Goal: Task Accomplishment & Management: Use online tool/utility

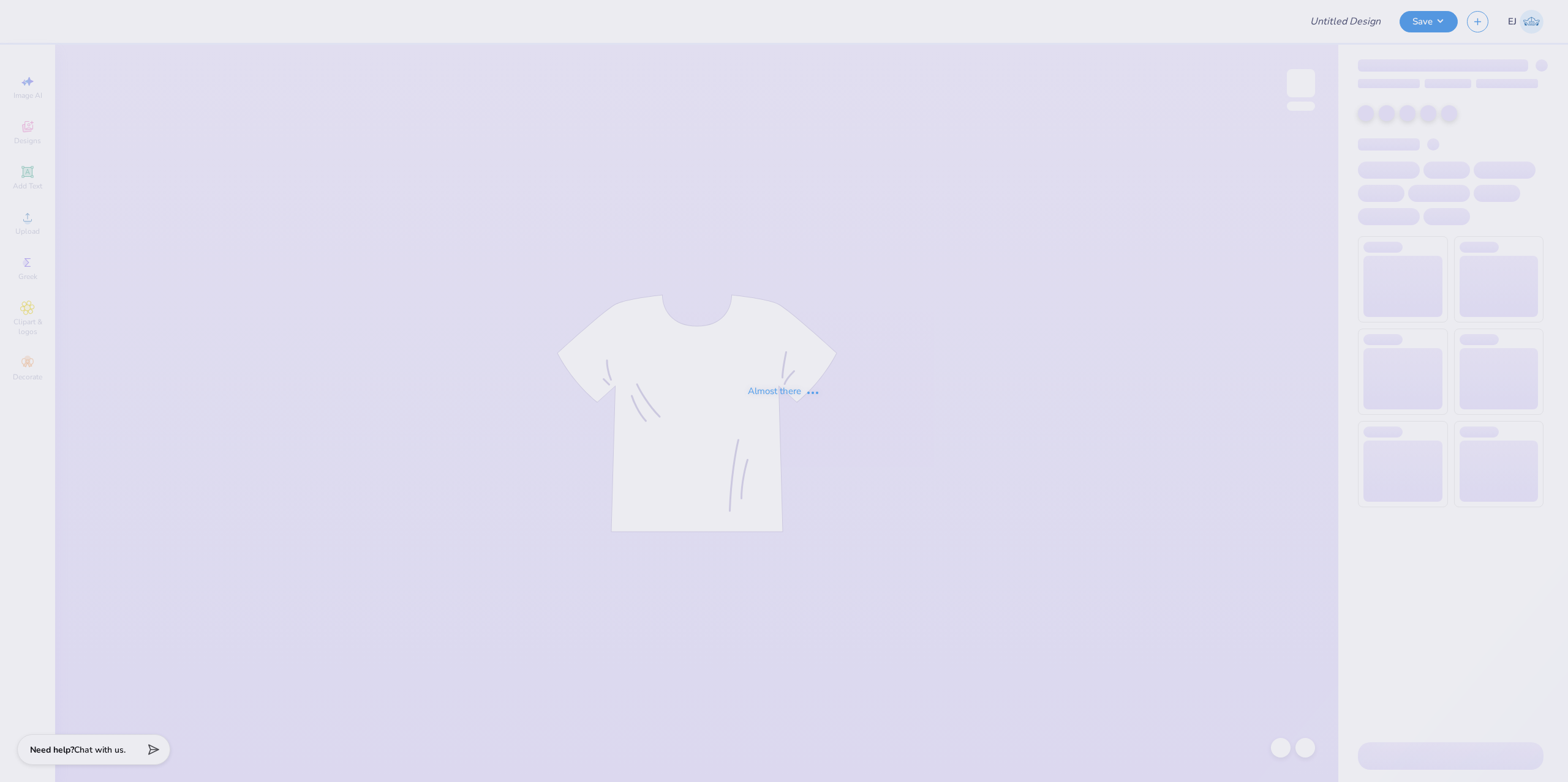
type input "[PERSON_NAME] Breakfast Club"
type input "100"
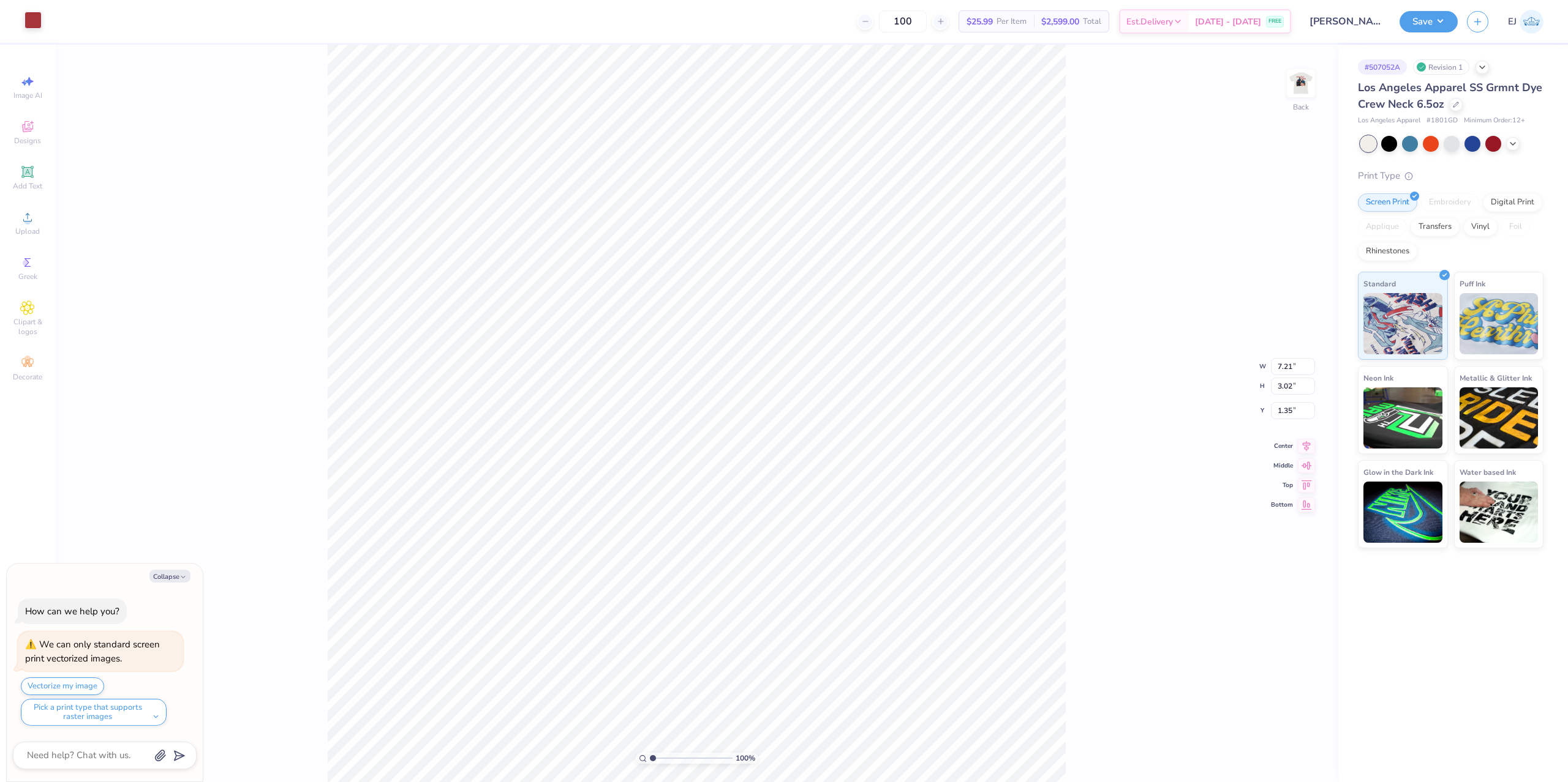
click at [39, 15] on div at bounding box center [33, 20] width 17 height 17
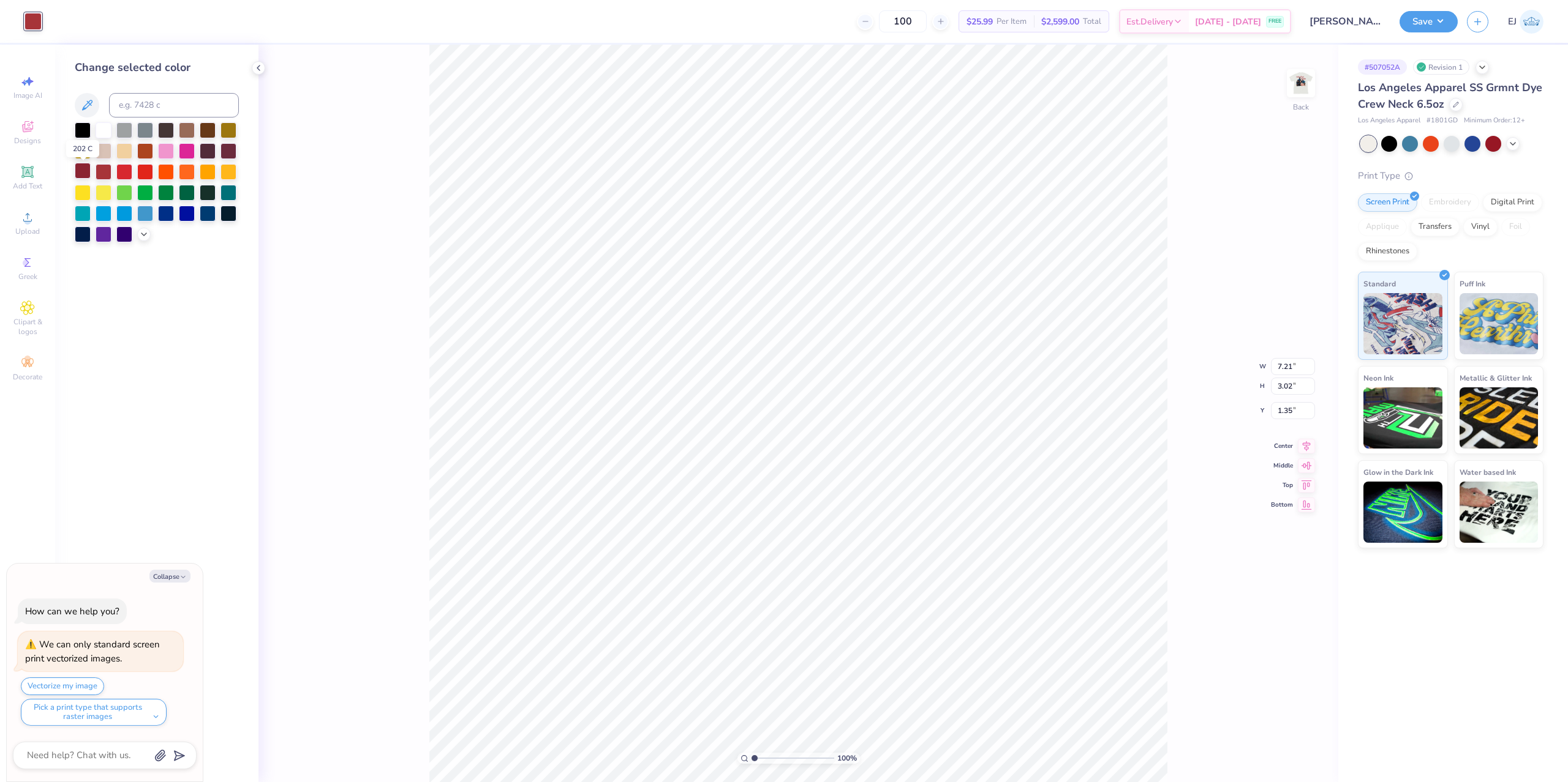
click at [89, 172] on div at bounding box center [83, 171] width 16 height 16
click at [1296, 74] on img at bounding box center [1301, 83] width 49 height 49
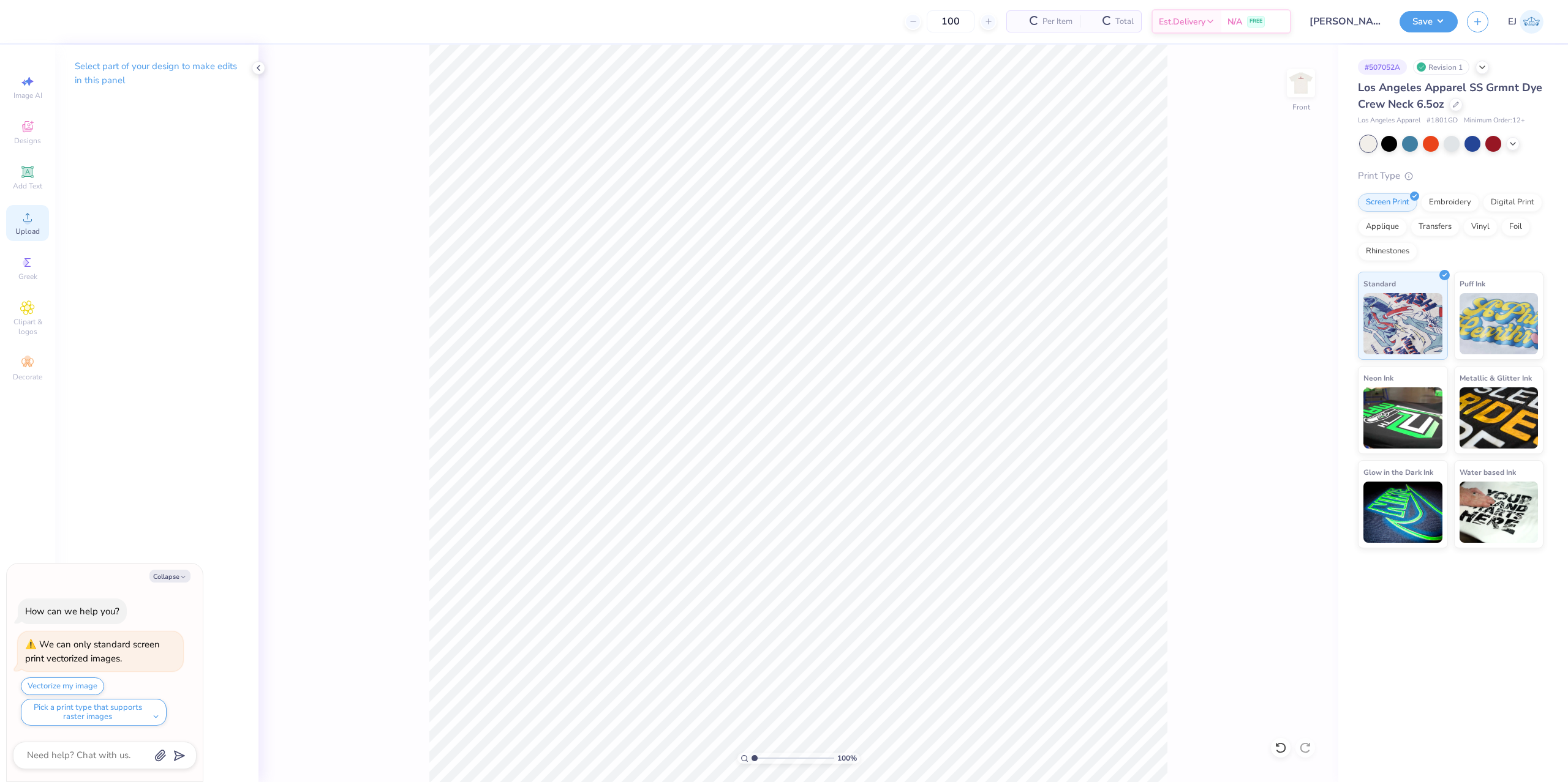
click at [39, 216] on div "Upload" at bounding box center [28, 223] width 43 height 36
click at [31, 222] on icon at bounding box center [28, 217] width 15 height 15
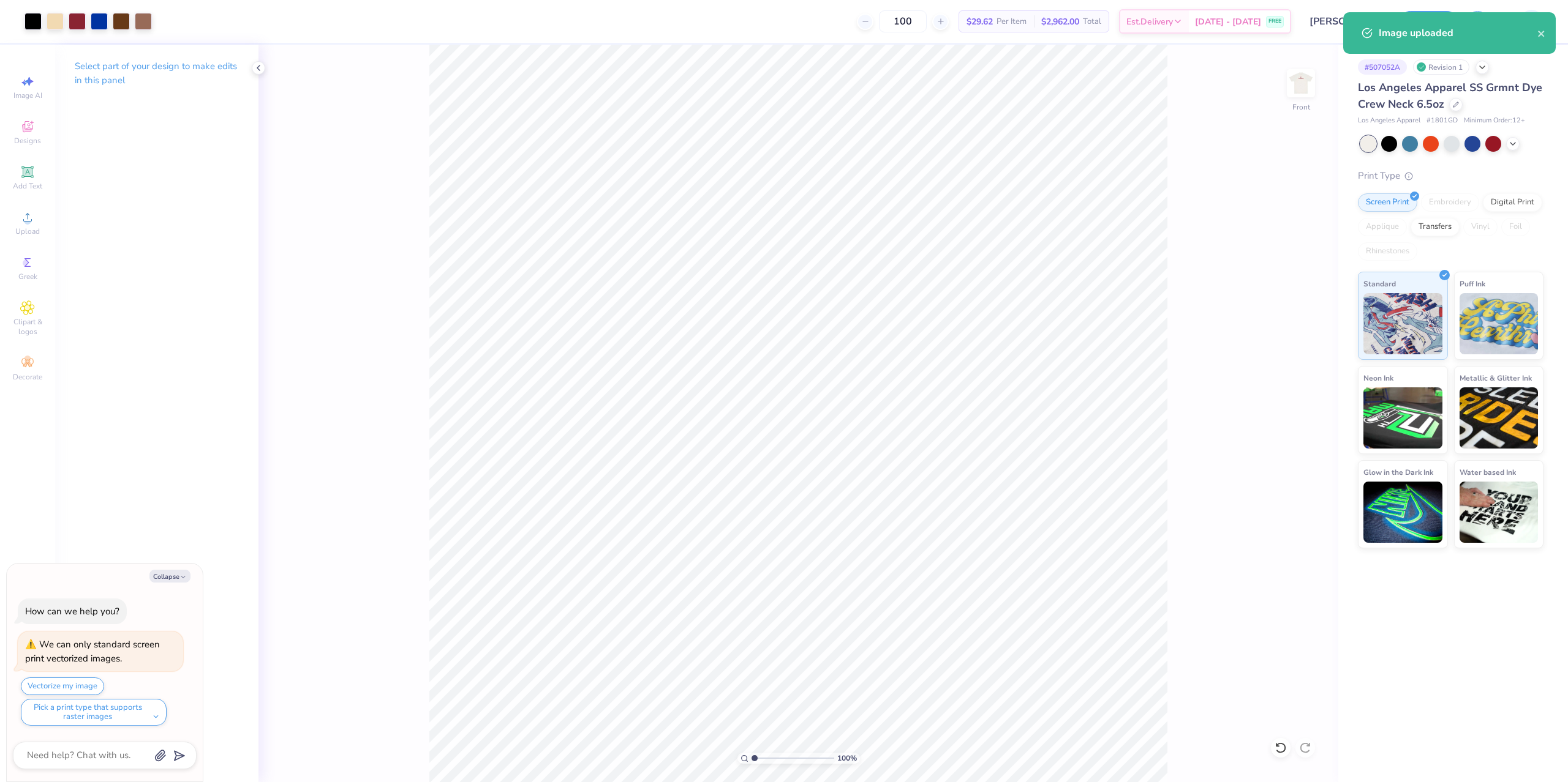
type textarea "x"
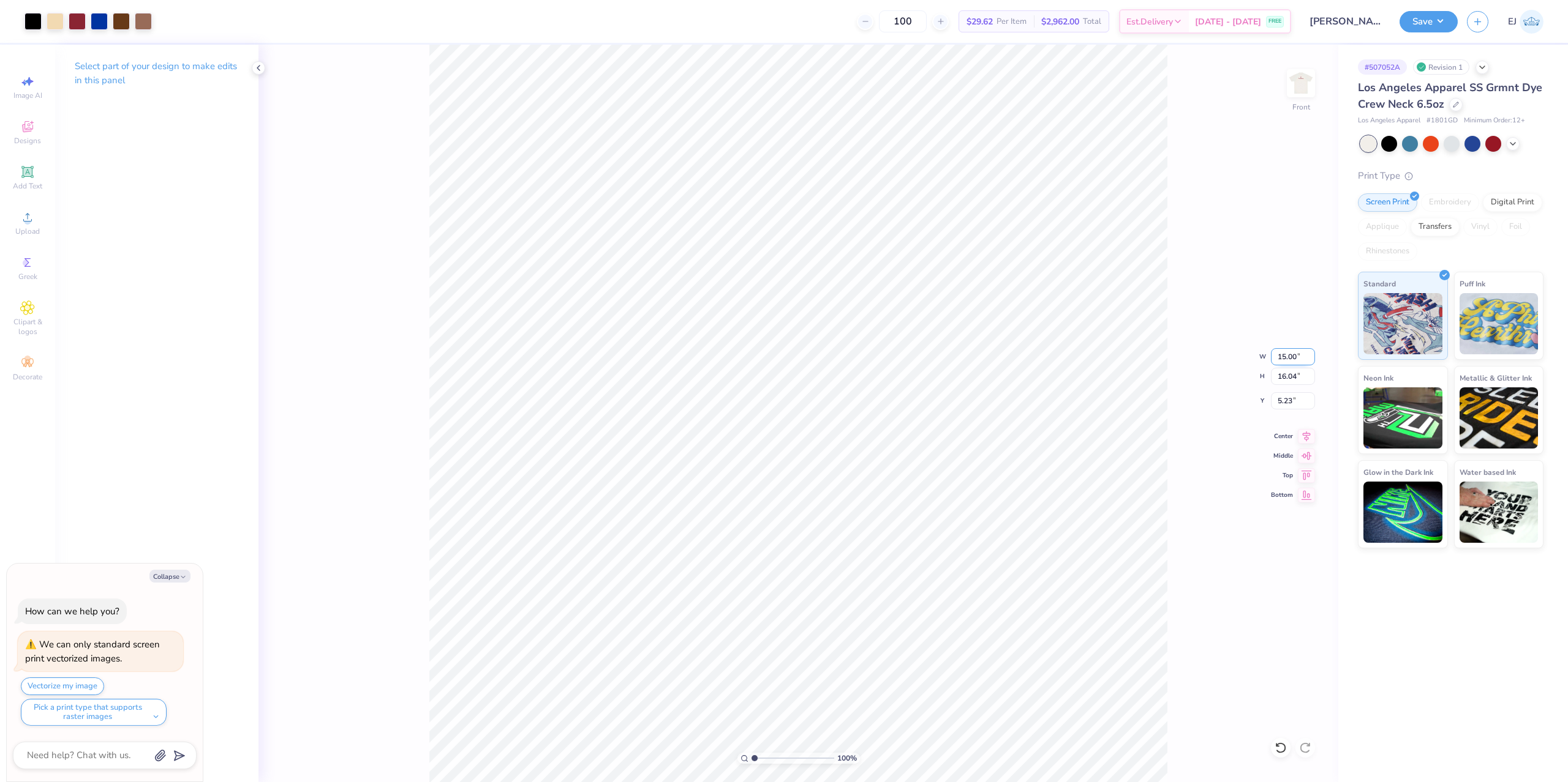
click at [1292, 361] on input "15.00" at bounding box center [1293, 357] width 44 height 17
type input "12"
type textarea "x"
type input "12.00"
type input "12.83"
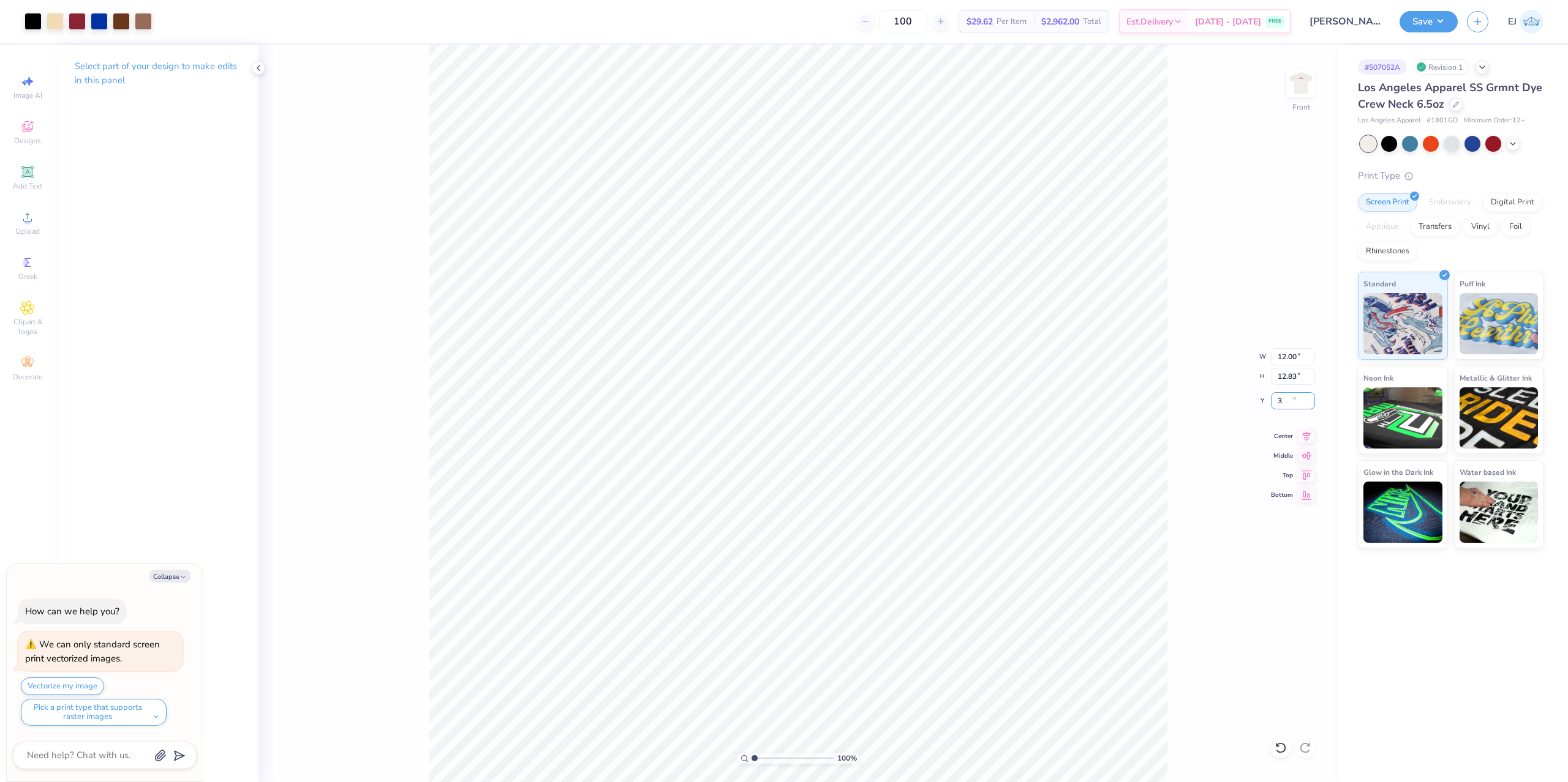
type input "3"
type textarea "x"
type input "3.00"
click at [1285, 355] on input "12.00" at bounding box center [1293, 357] width 44 height 17
type input "12.5"
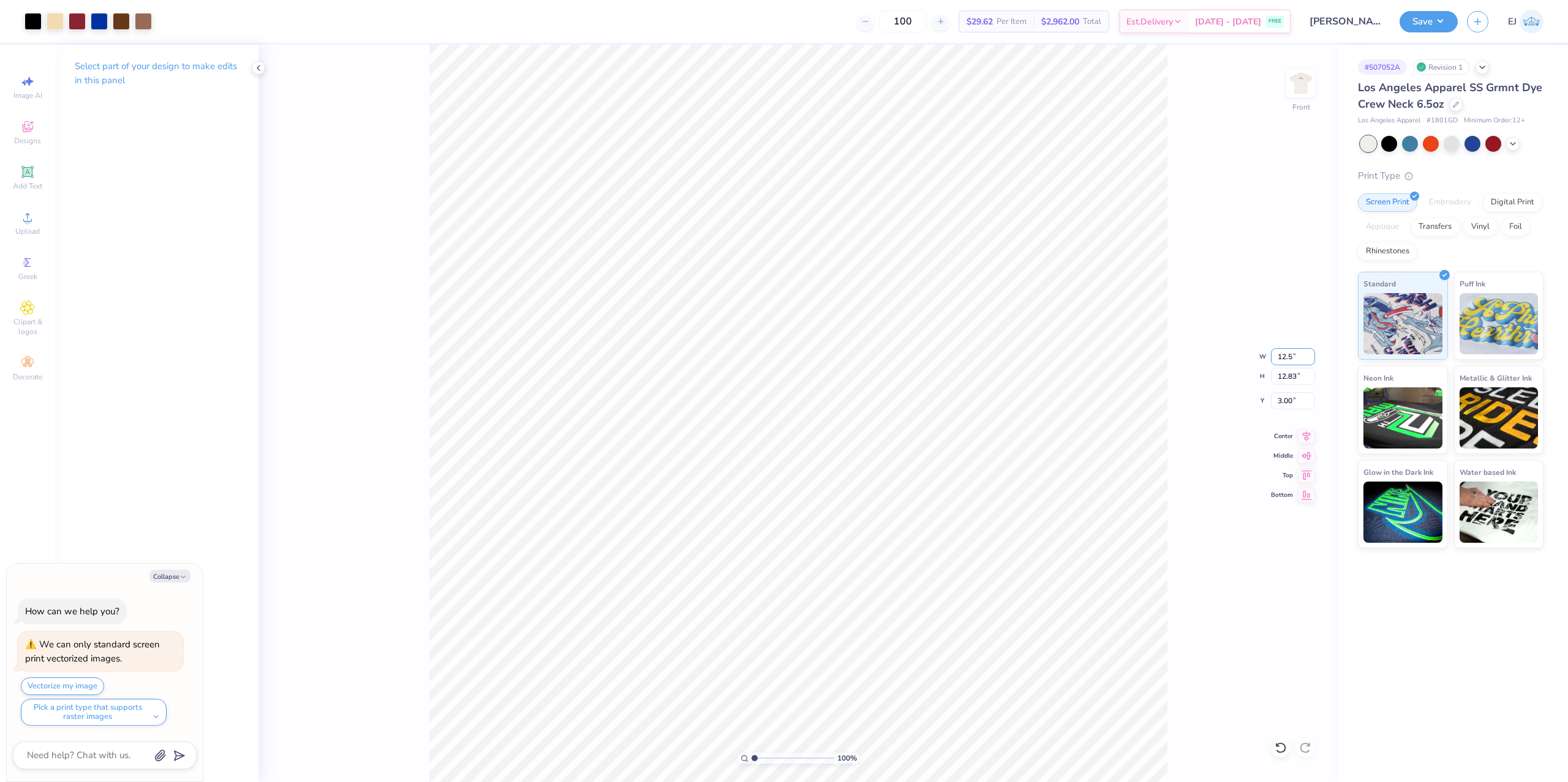
type textarea "x"
type input "12.50"
type input "13.36"
click at [1281, 400] on input "2.73" at bounding box center [1293, 401] width 44 height 17
type input "3"
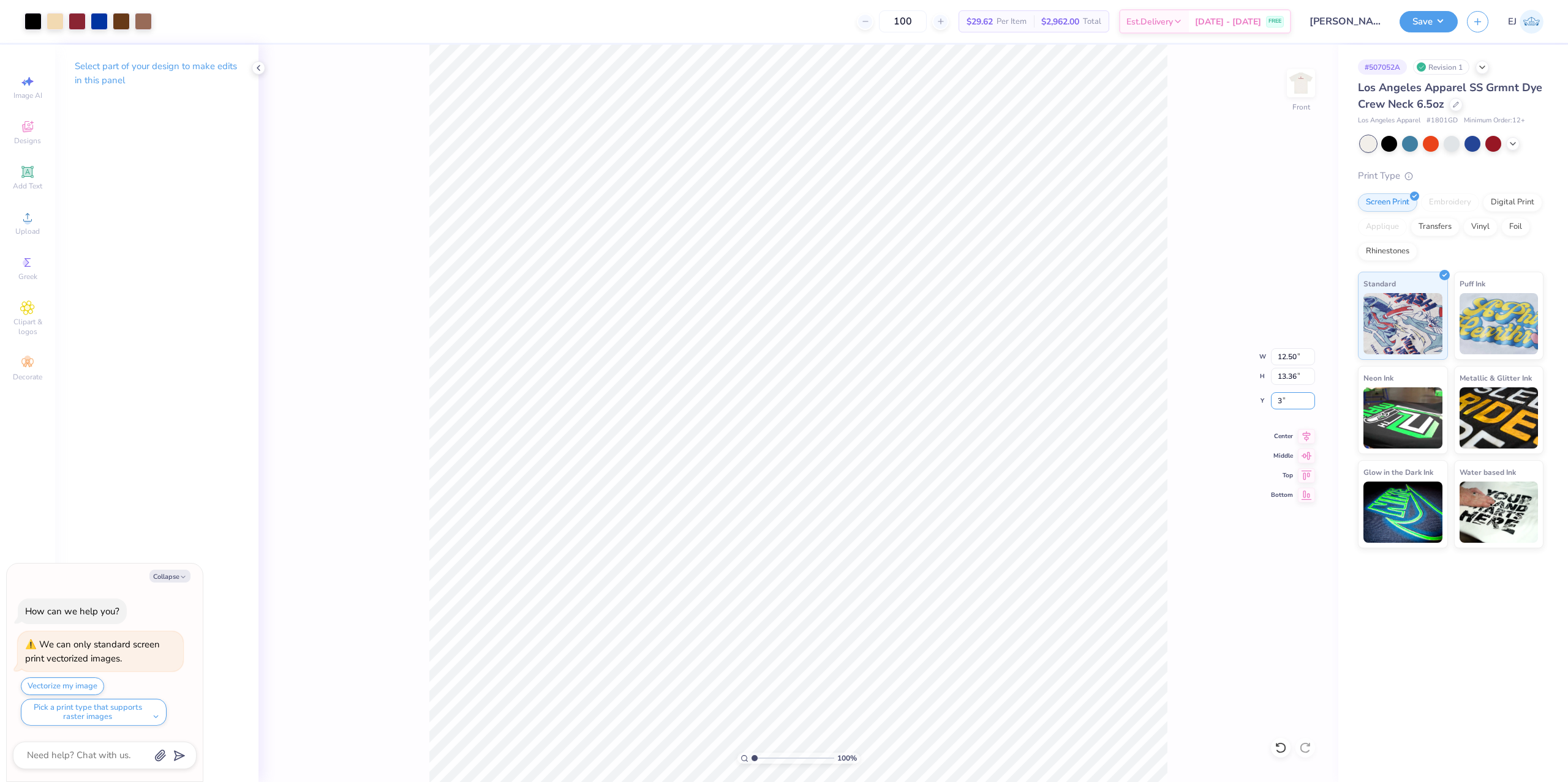
type textarea "x"
type input "3.00"
click at [1437, 35] on div "Save EJ" at bounding box center [1484, 21] width 168 height 42
click at [1446, 19] on button "Save" at bounding box center [1429, 20] width 58 height 21
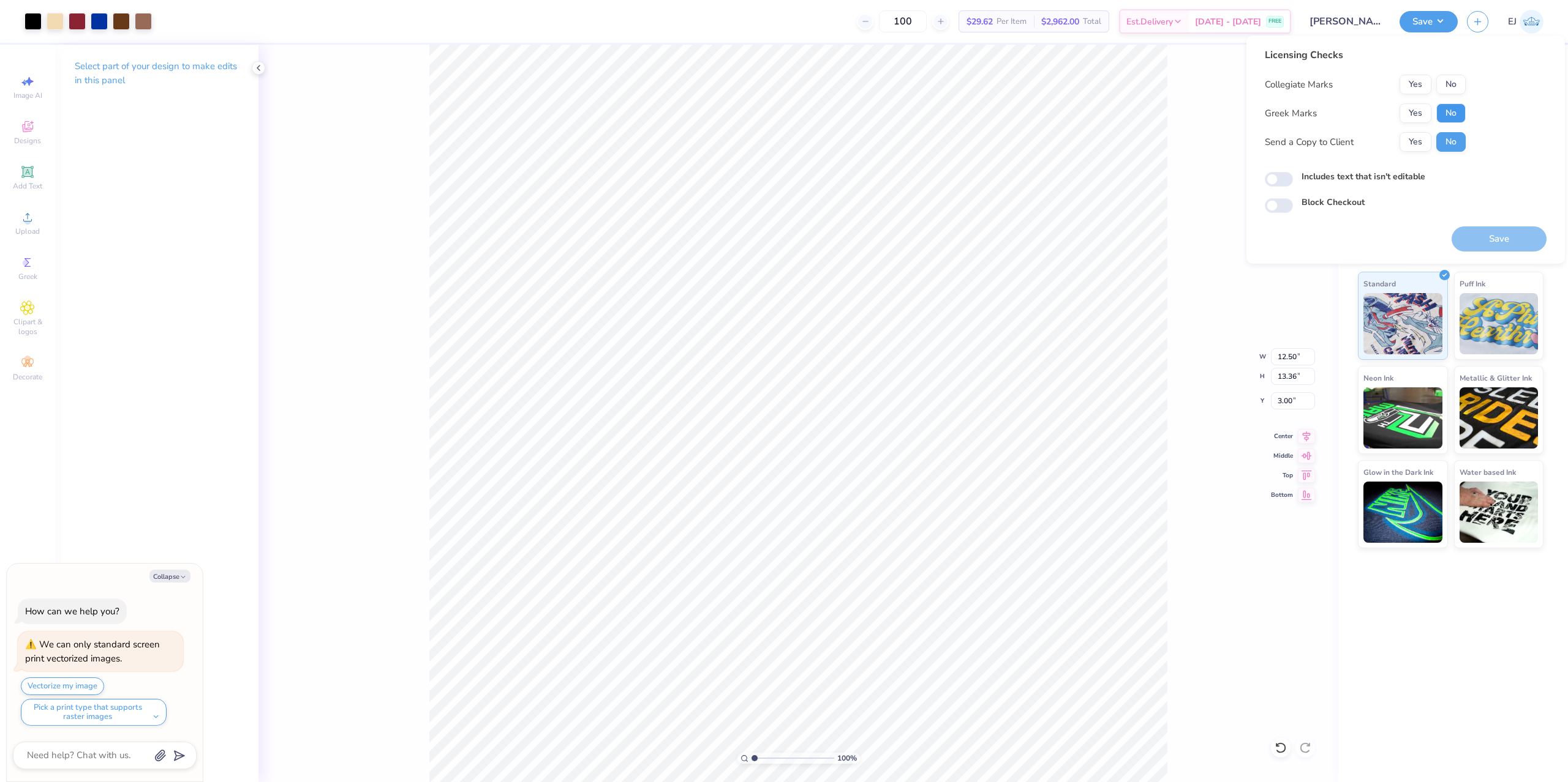
click at [1449, 112] on button "No" at bounding box center [1451, 113] width 29 height 20
click at [1452, 90] on button "No" at bounding box center [1451, 84] width 29 height 20
click at [1503, 255] on div "Licensing Checks Collegiate Marks Yes No Greek Marks Yes No Send a Copy to Clie…" at bounding box center [1406, 149] width 319 height 228
click at [1499, 242] on button "Save" at bounding box center [1499, 239] width 95 height 25
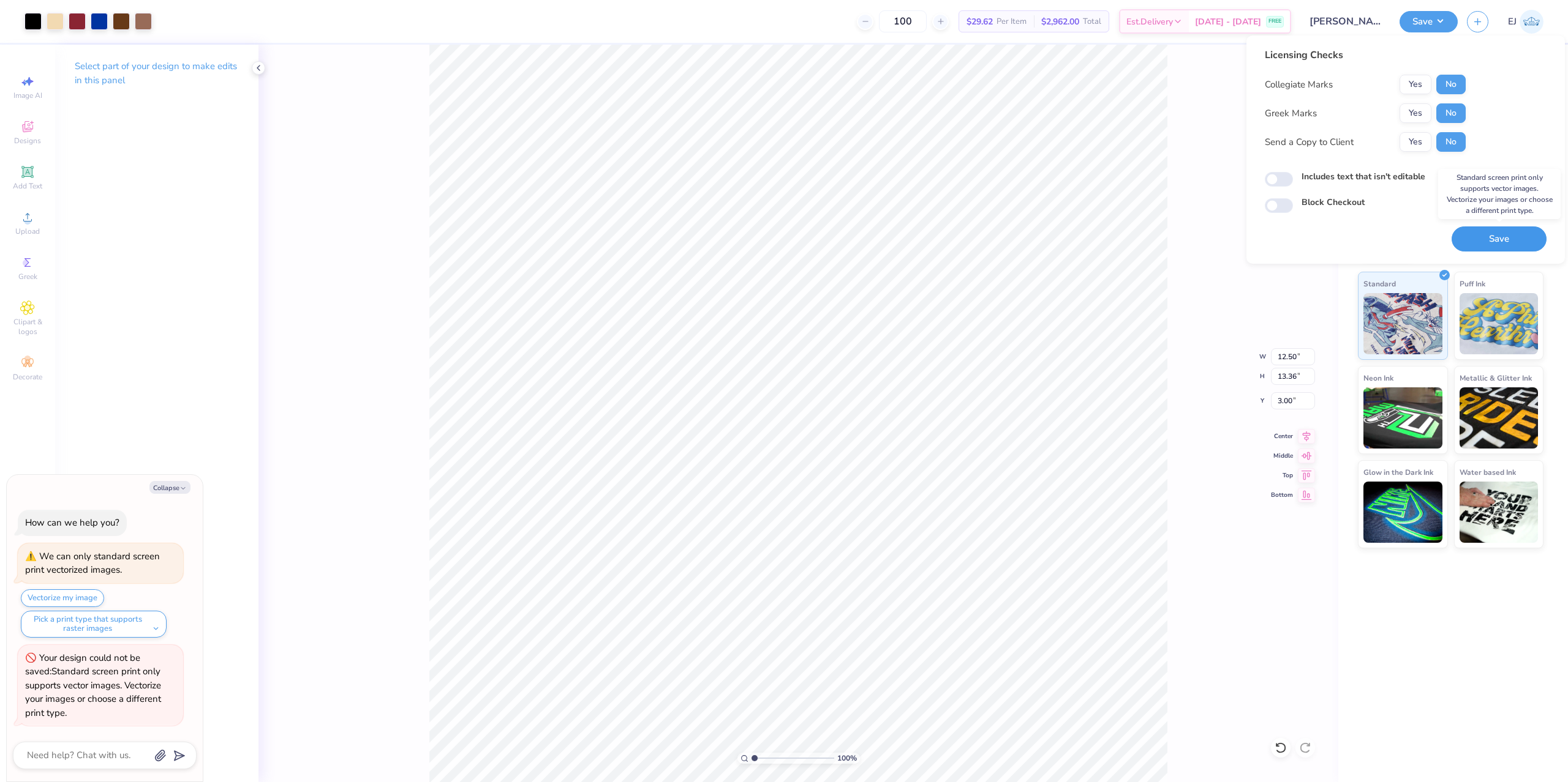
click at [1502, 241] on button "Save" at bounding box center [1499, 239] width 95 height 25
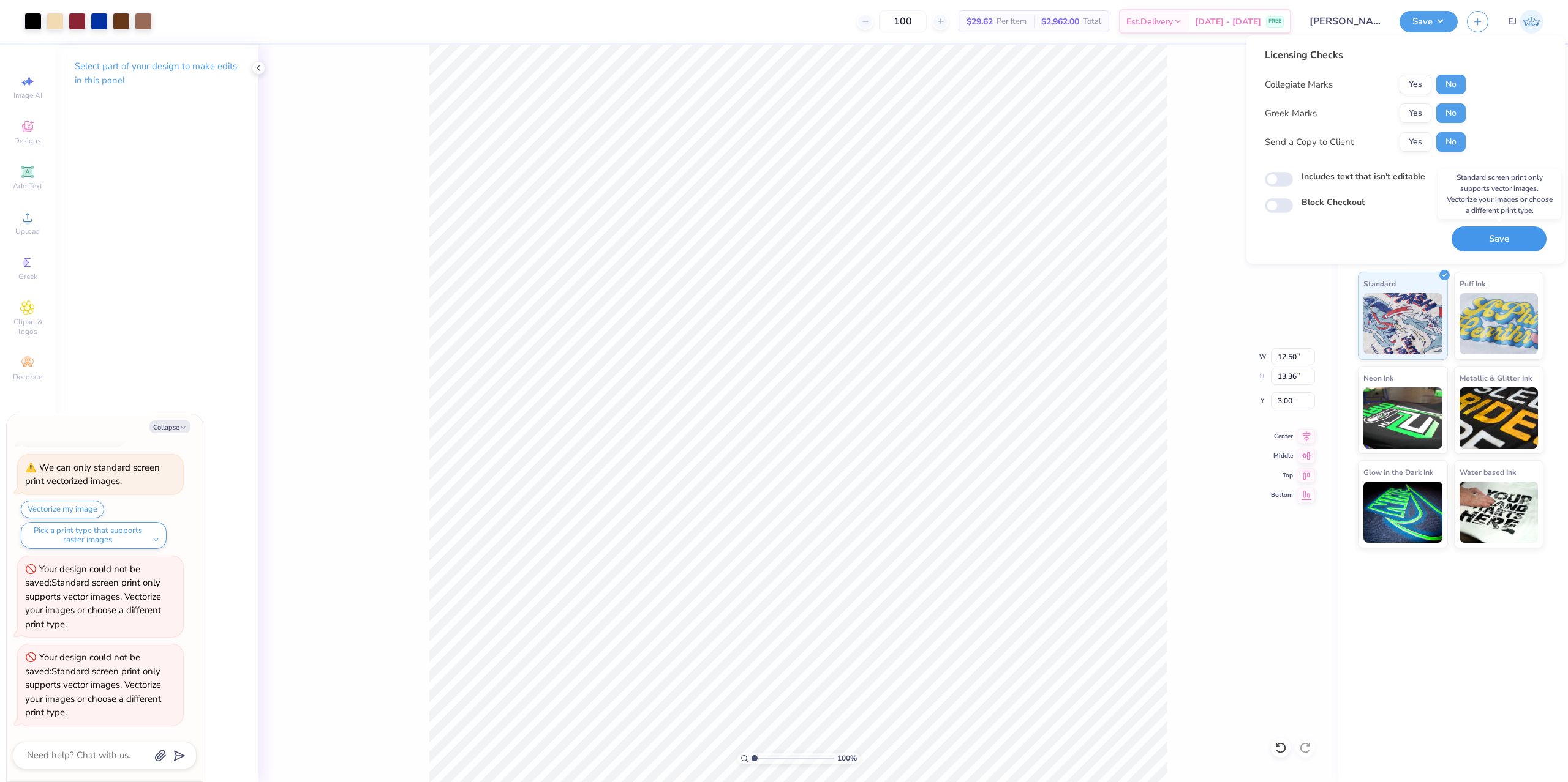
click at [1506, 235] on button "Save" at bounding box center [1499, 239] width 95 height 25
click at [1528, 241] on button "Save" at bounding box center [1499, 239] width 95 height 25
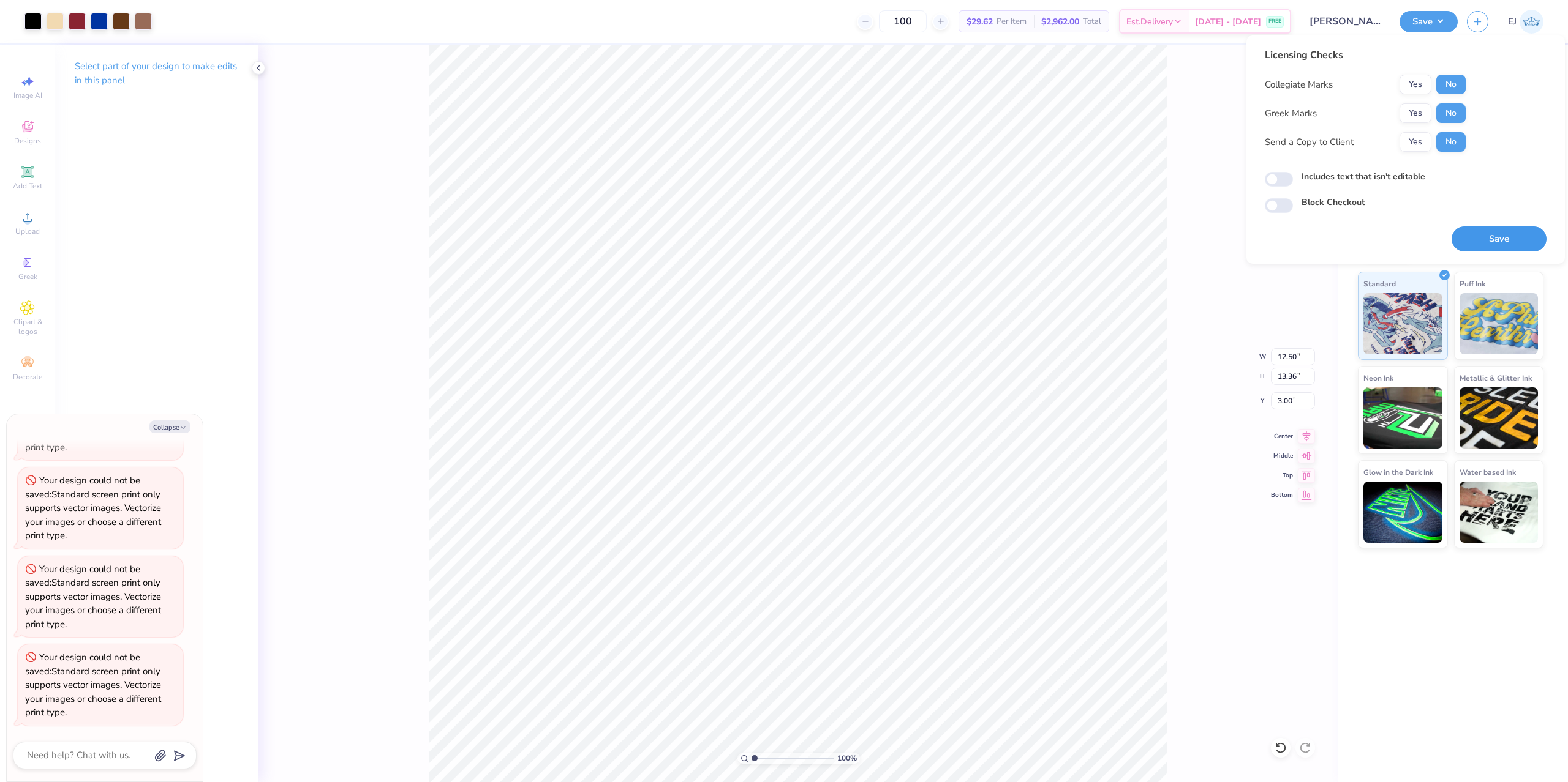
click at [1497, 234] on button "Save" at bounding box center [1499, 239] width 95 height 25
click at [1207, 357] on div "100 % Front W 12.50 12.50 " H 13.36 13.36 " Y 3.00 3.00 " Center Middle Top Bot…" at bounding box center [798, 414] width 1080 height 738
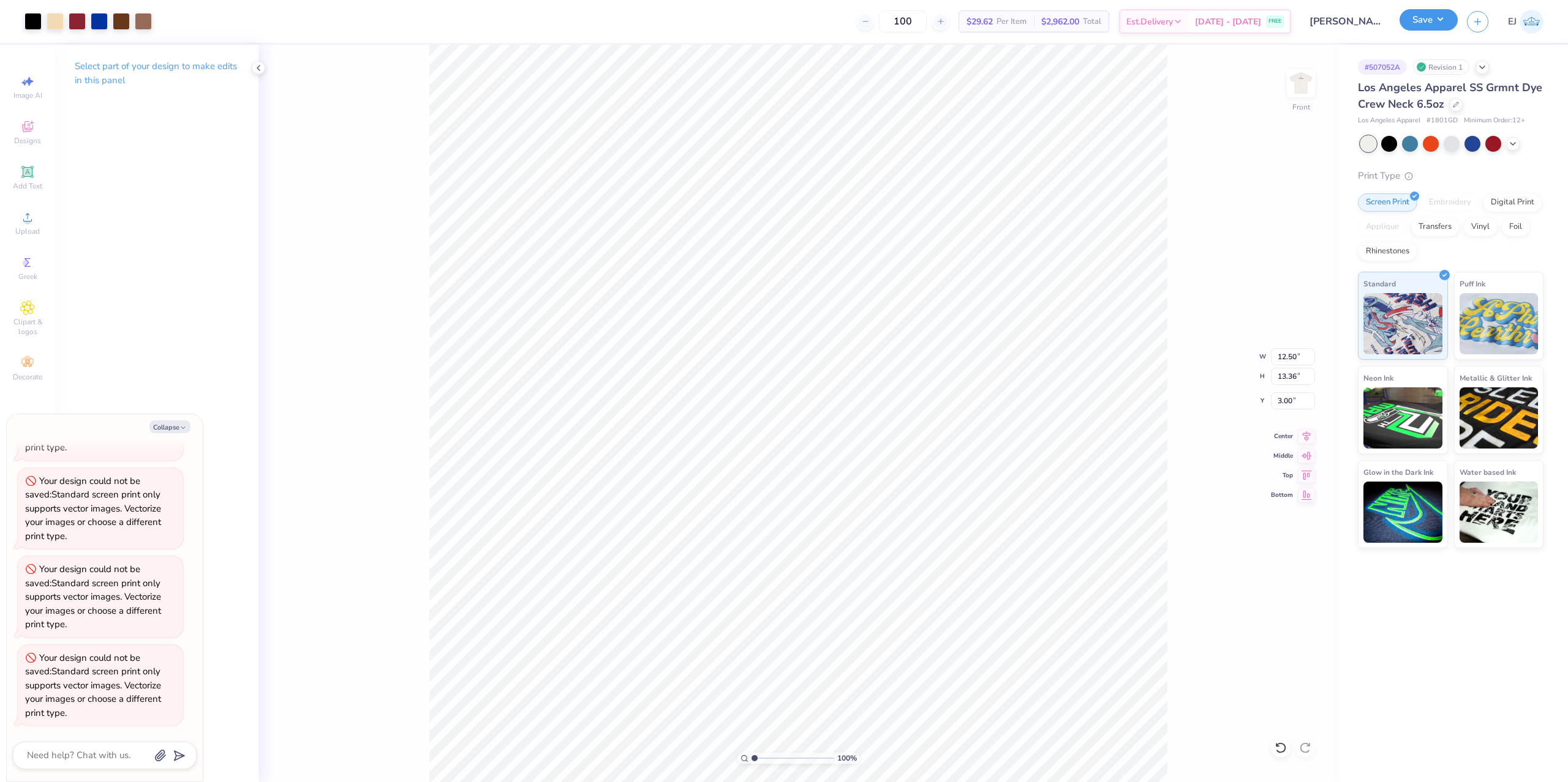
click at [1426, 24] on button "Save" at bounding box center [1429, 20] width 58 height 21
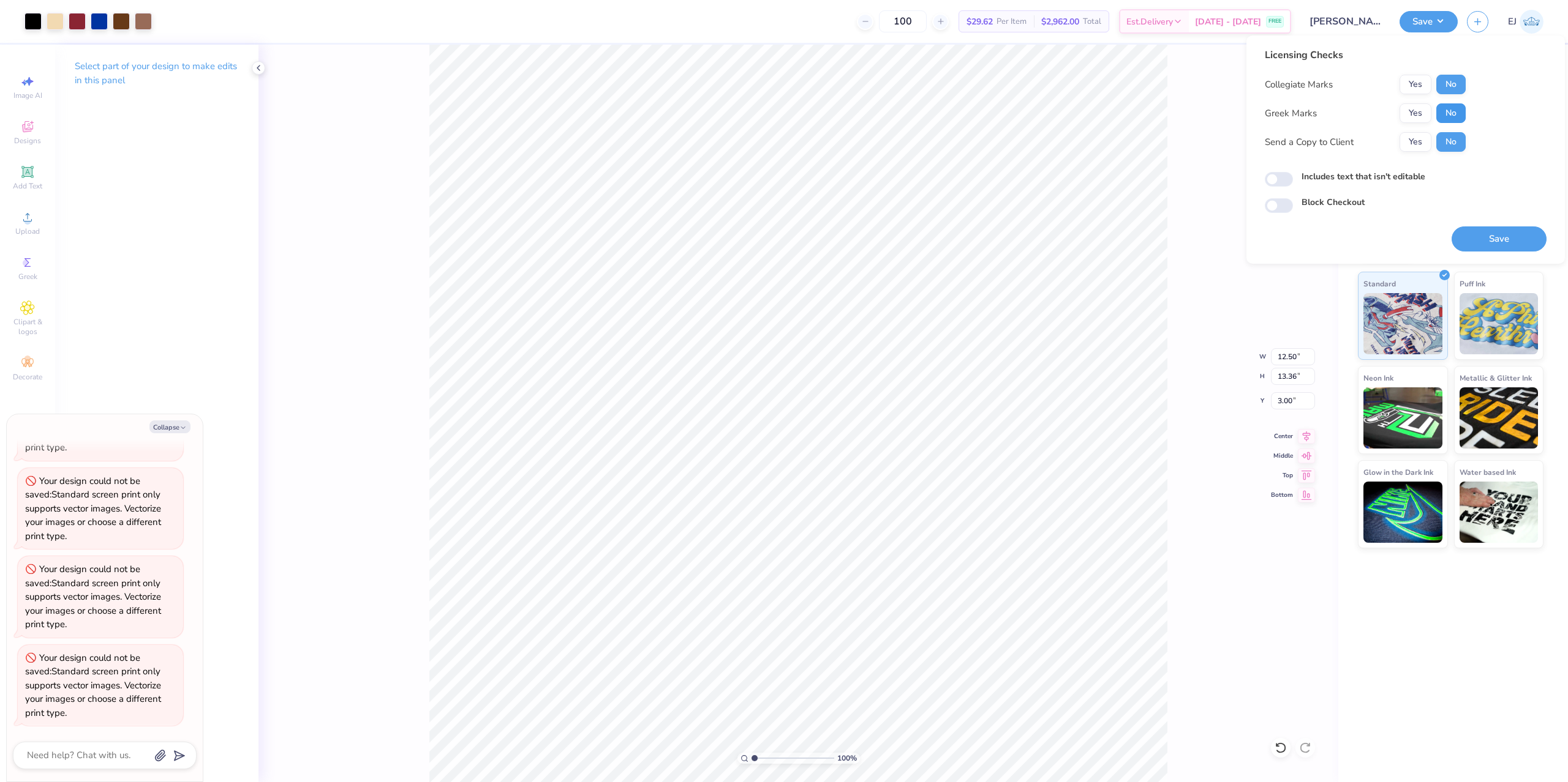
click at [1456, 111] on button "No" at bounding box center [1451, 113] width 29 height 20
click at [1504, 242] on button "Save" at bounding box center [1499, 239] width 95 height 25
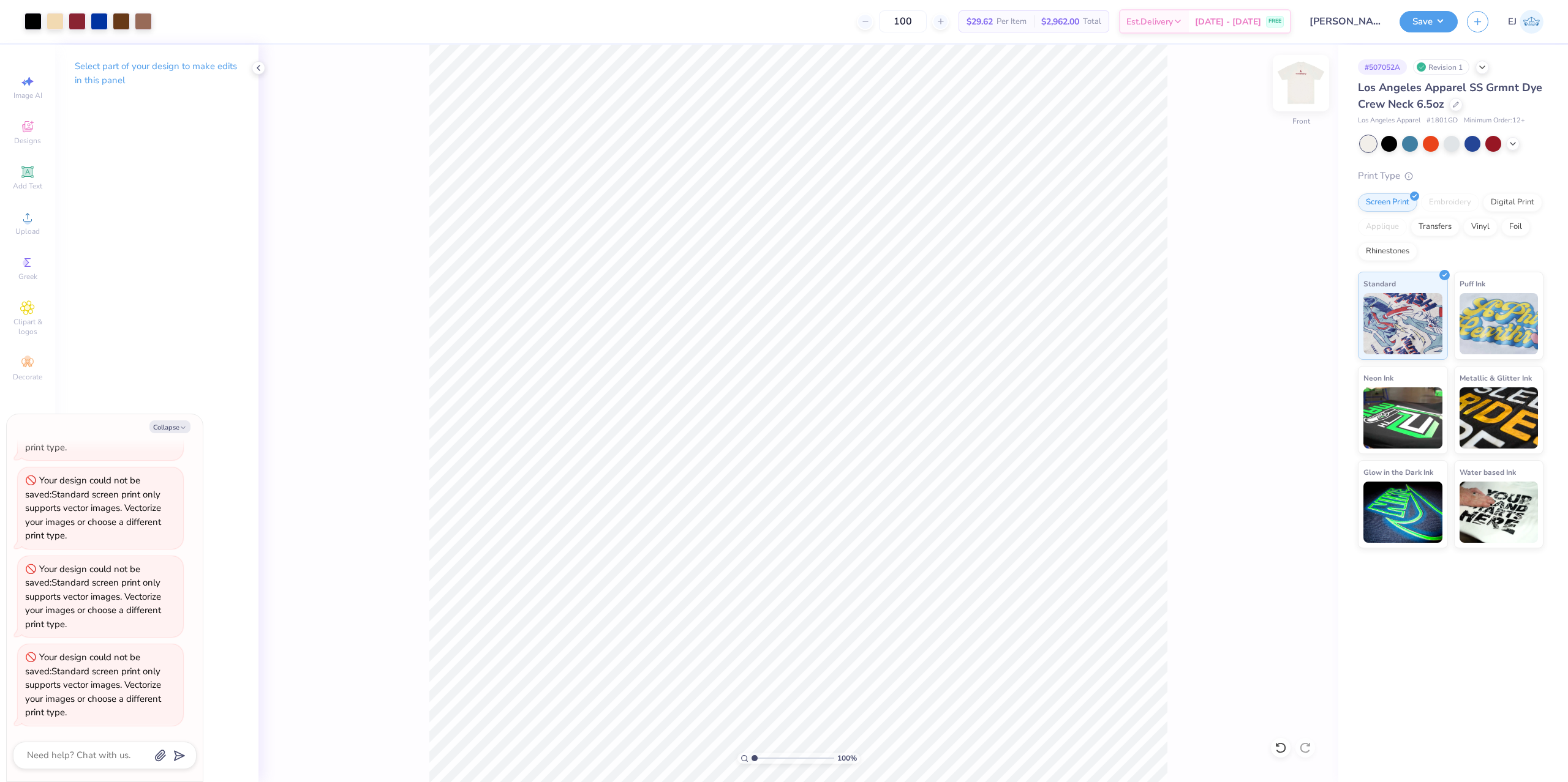
click at [1298, 90] on img at bounding box center [1301, 83] width 49 height 49
click at [36, 228] on span "Upload" at bounding box center [27, 231] width 24 height 9
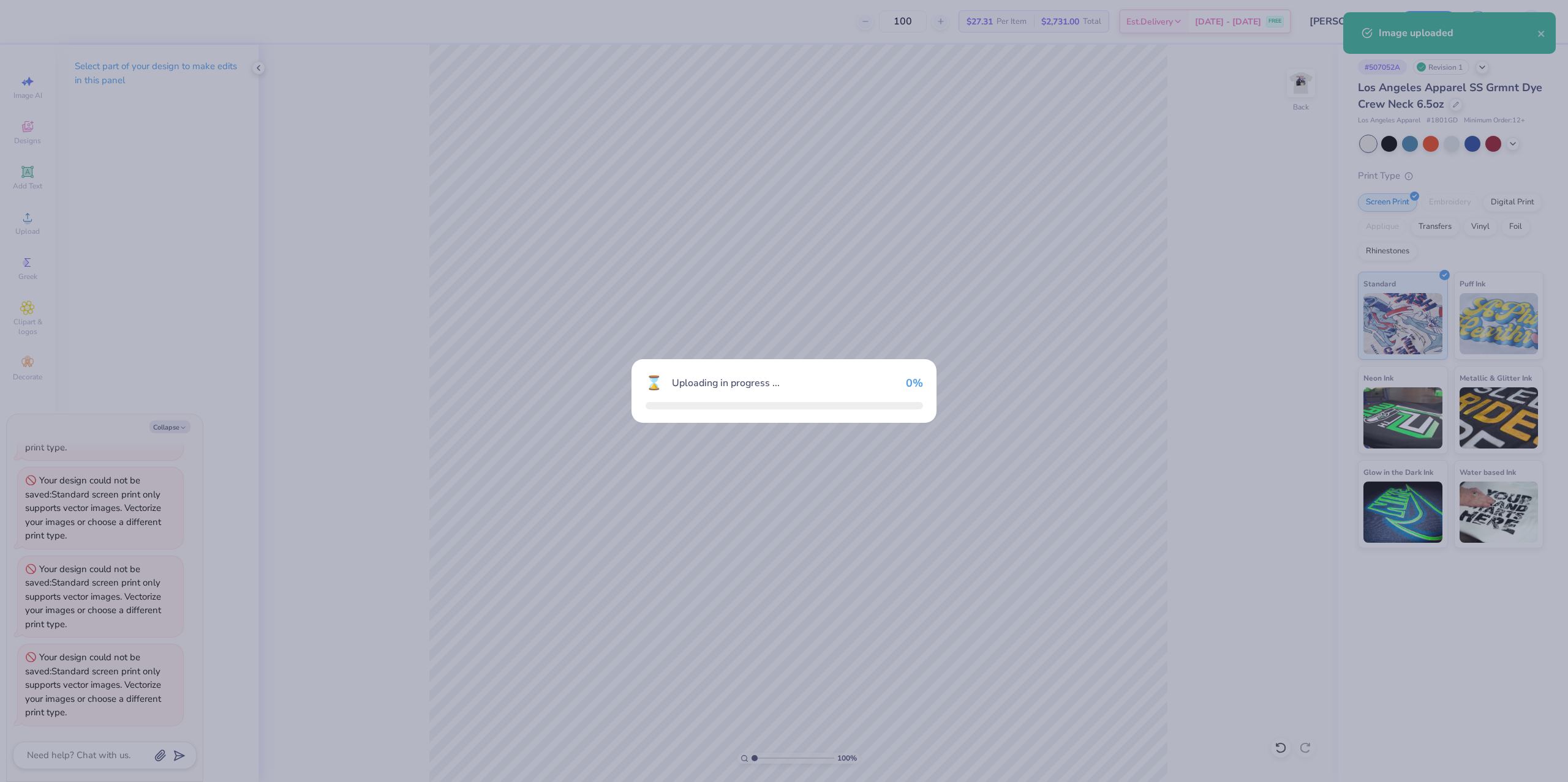
type textarea "x"
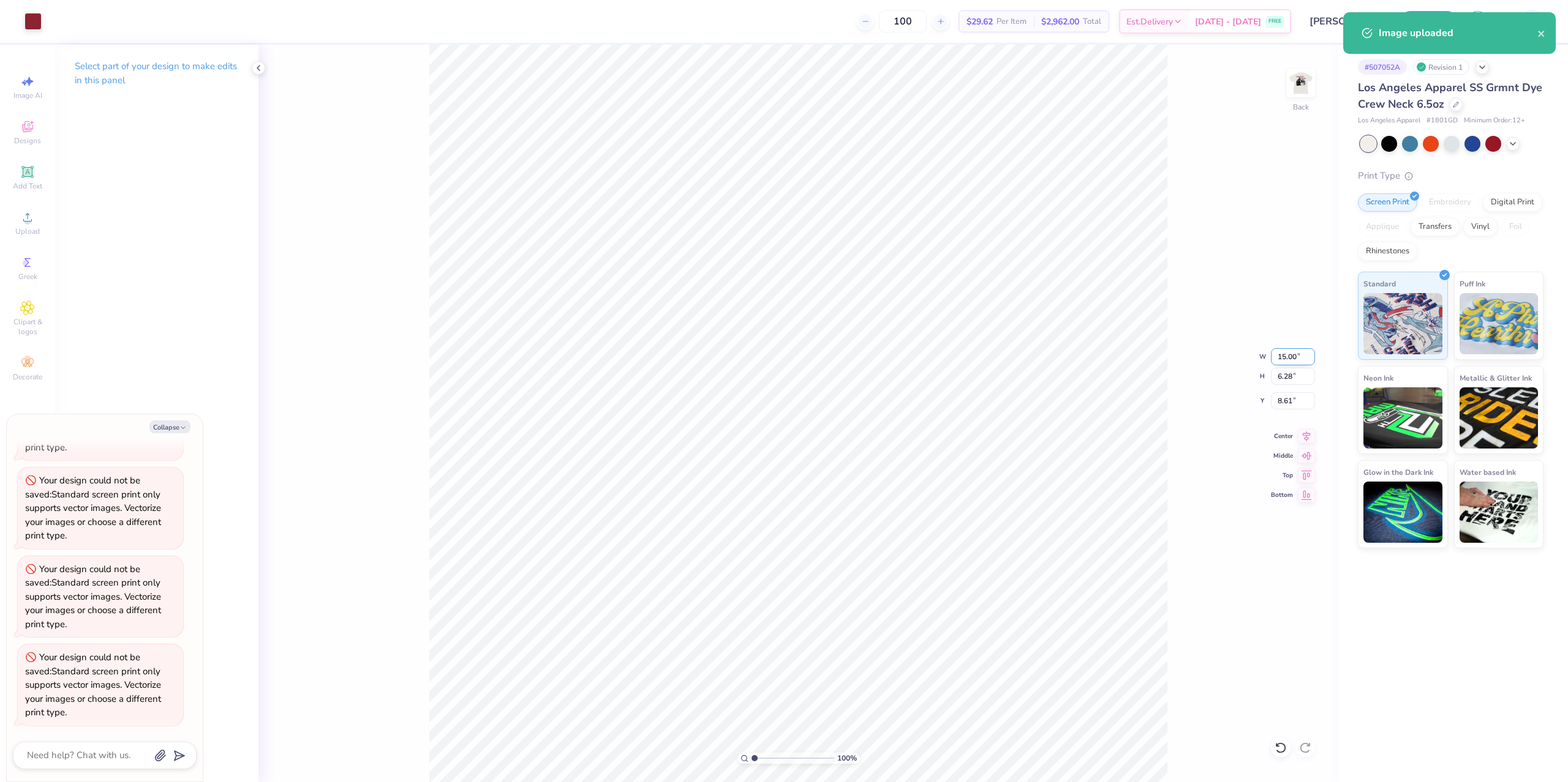
click at [1291, 362] on input "15.00" at bounding box center [1293, 357] width 44 height 17
type input "7.25"
type textarea "x"
type input "3.03"
type input "3"
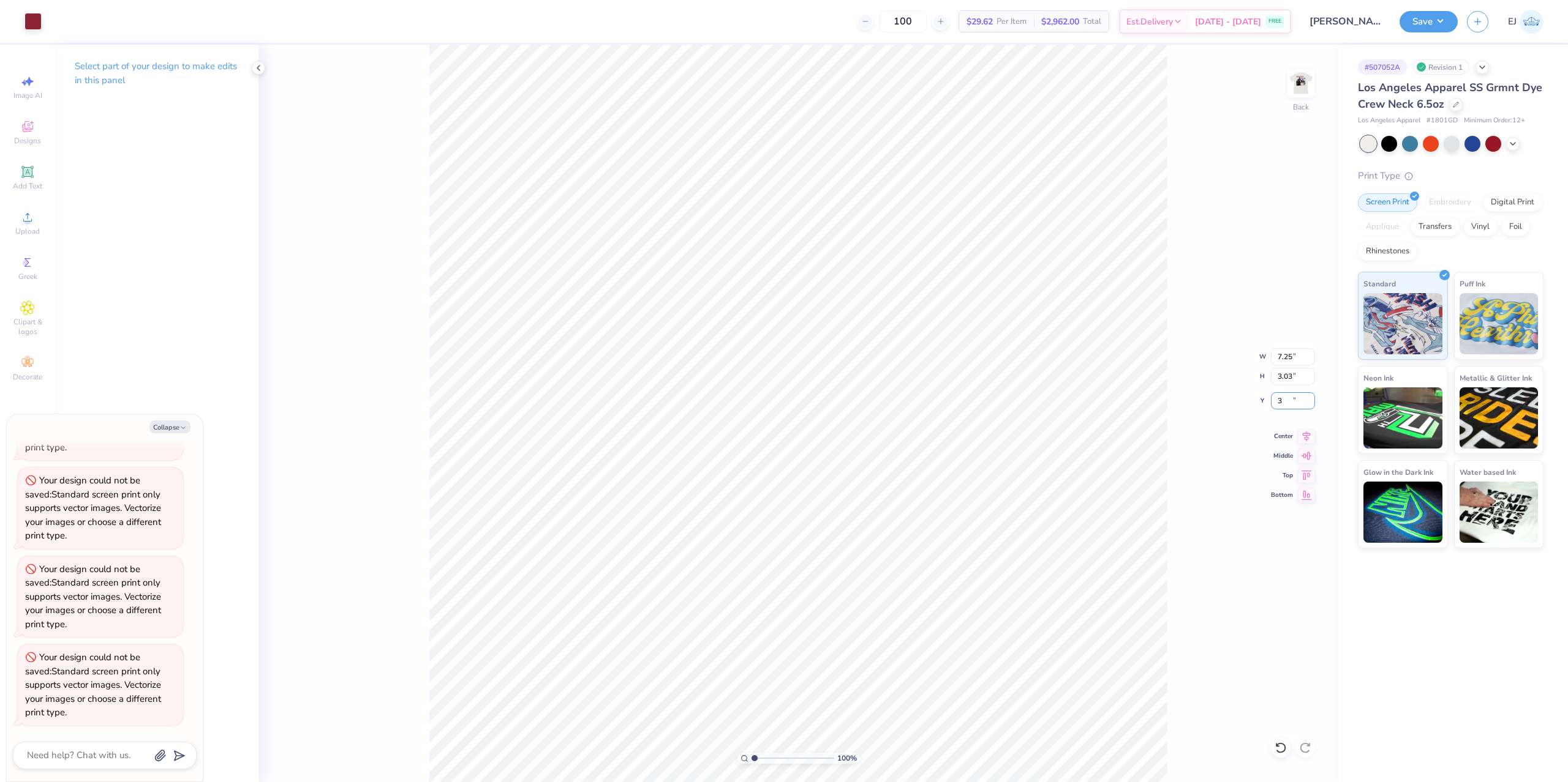
type textarea "x"
type input "3.00"
click at [1451, 20] on button "Save" at bounding box center [1429, 20] width 58 height 21
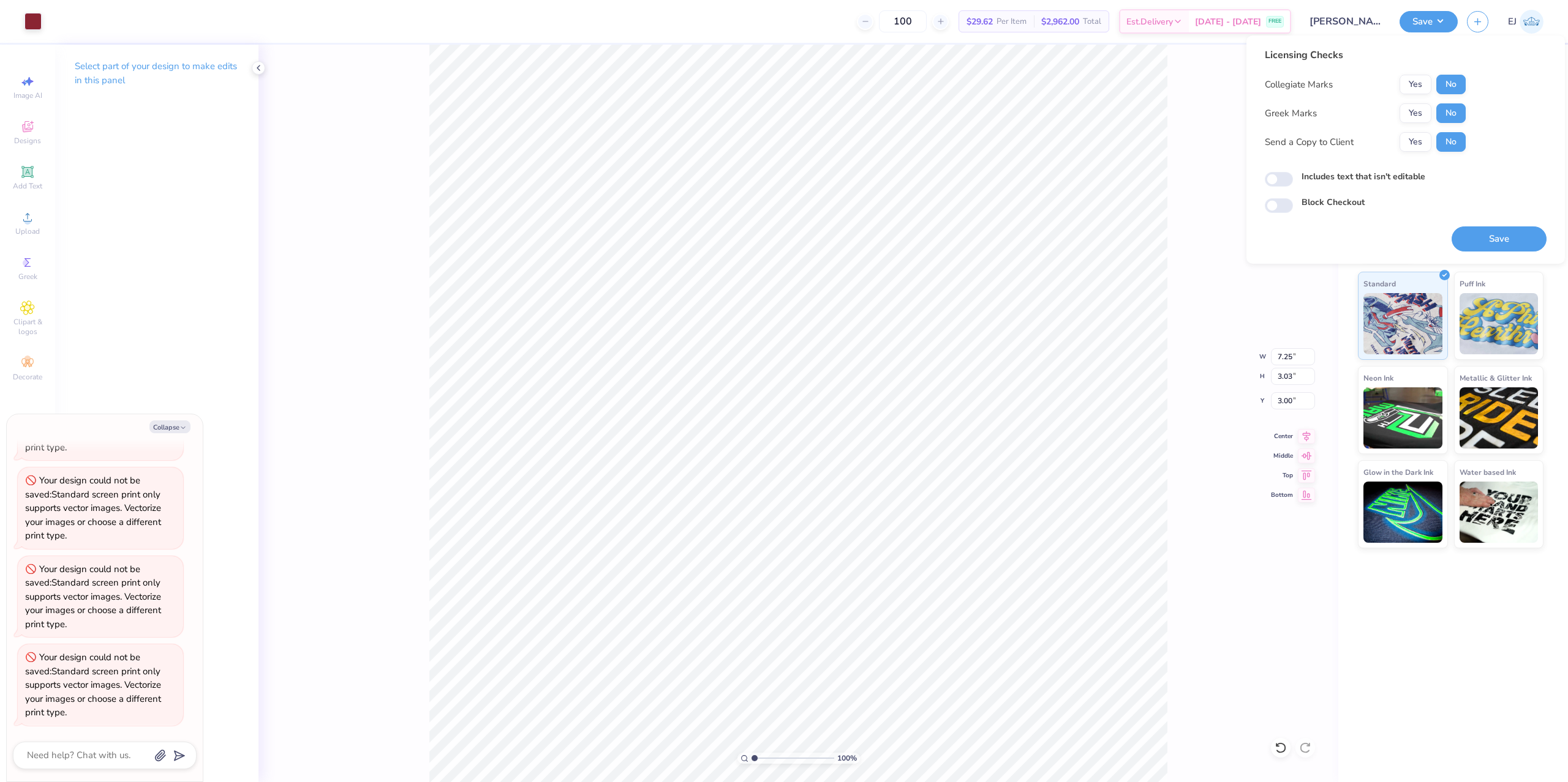
click at [1498, 223] on div "Save" at bounding box center [1499, 232] width 95 height 39
click at [1498, 231] on button "Save" at bounding box center [1499, 239] width 95 height 25
type textarea "x"
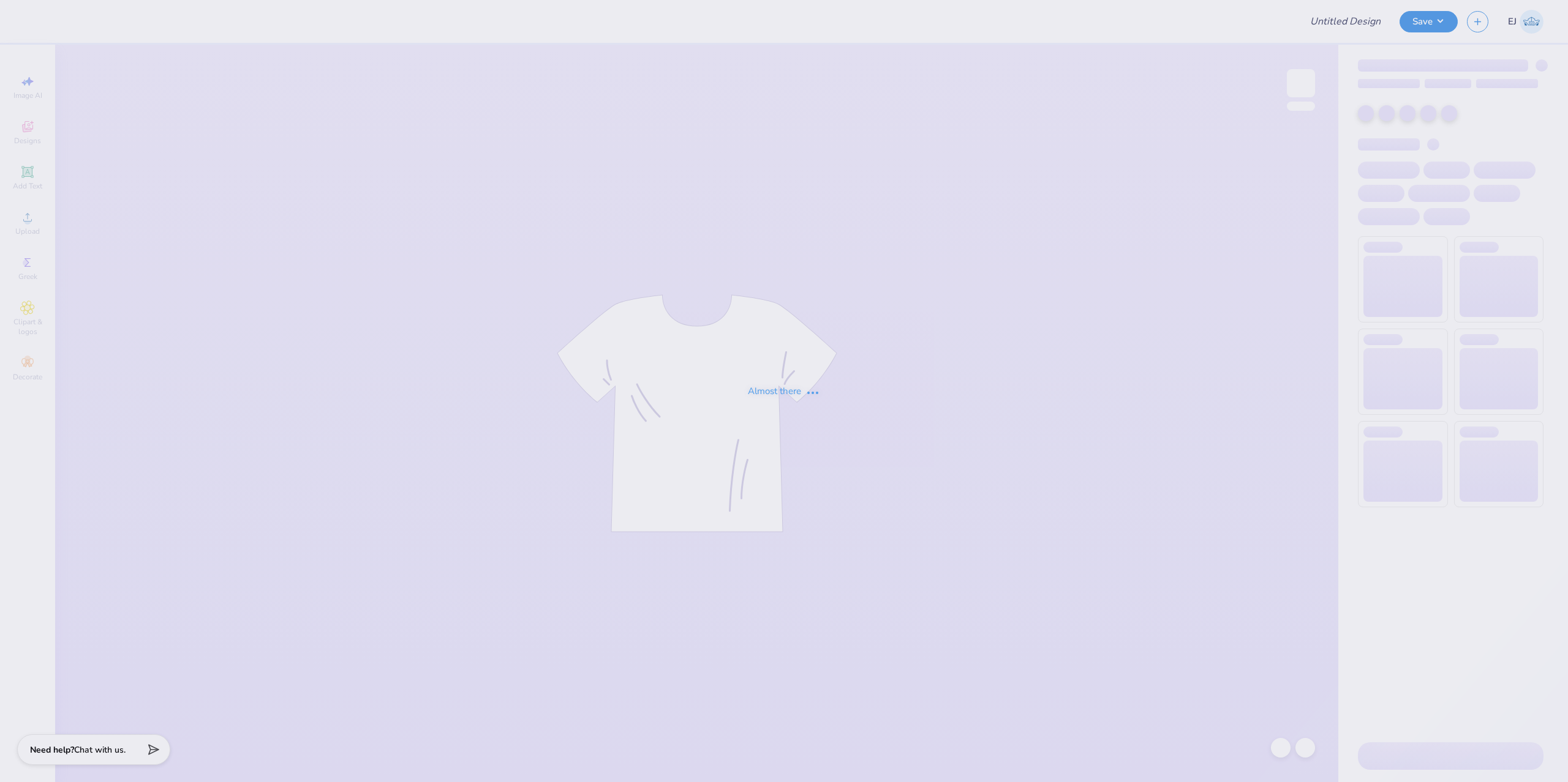
type input "[PERSON_NAME] Breakfast Club"
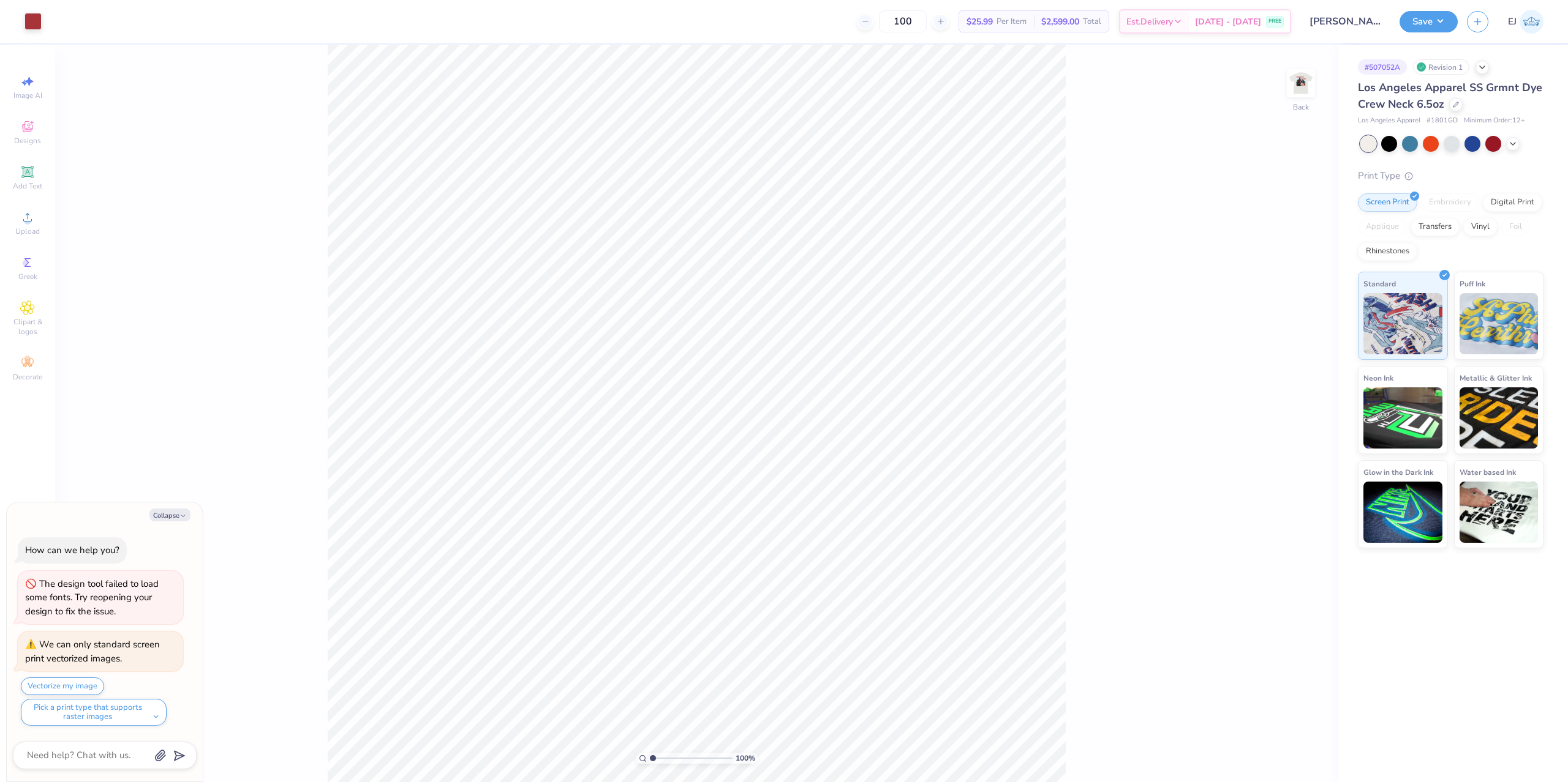
type textarea "x"
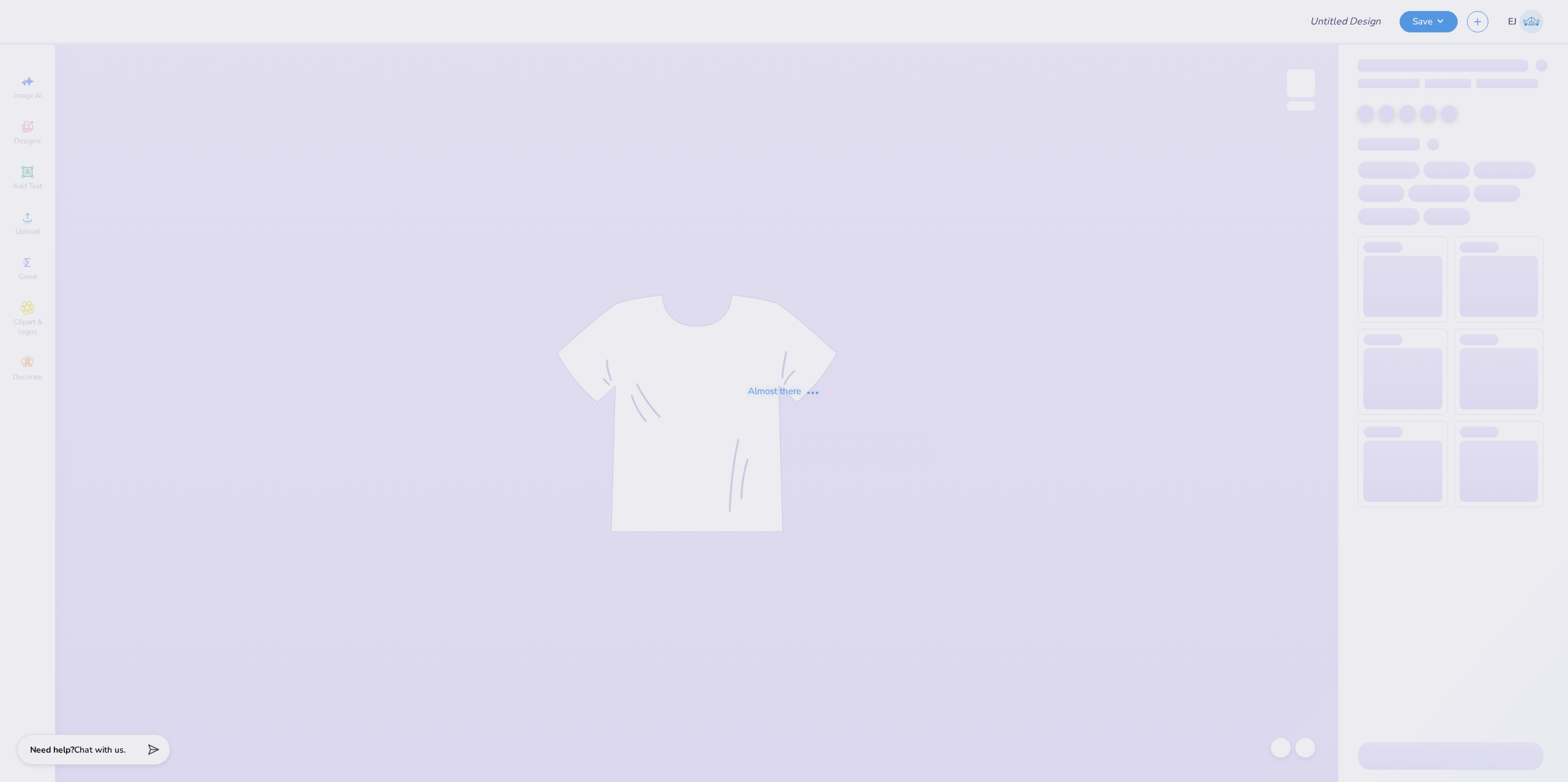
type input "Student Merch"
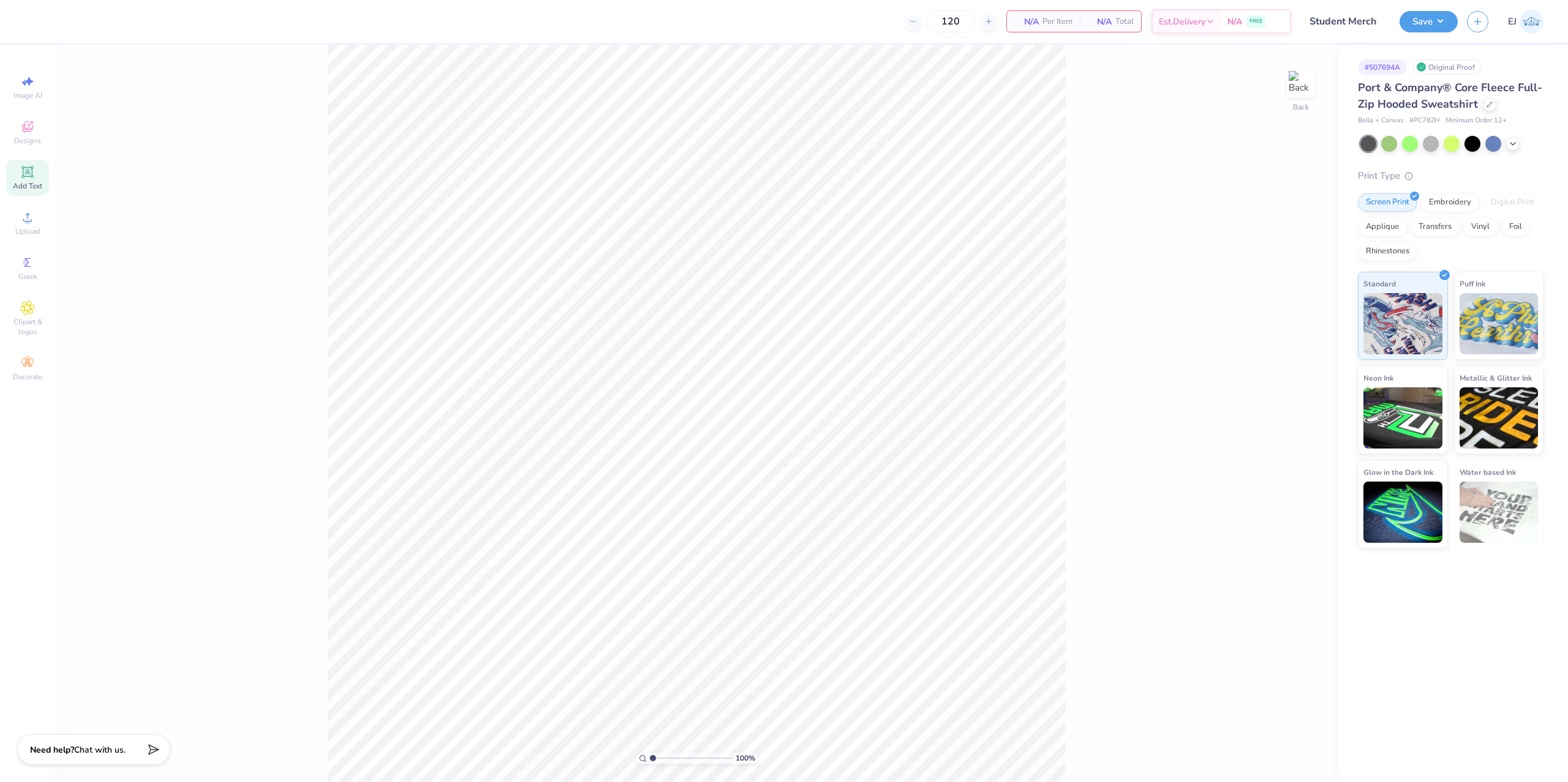
click at [24, 177] on icon at bounding box center [27, 172] width 12 height 12
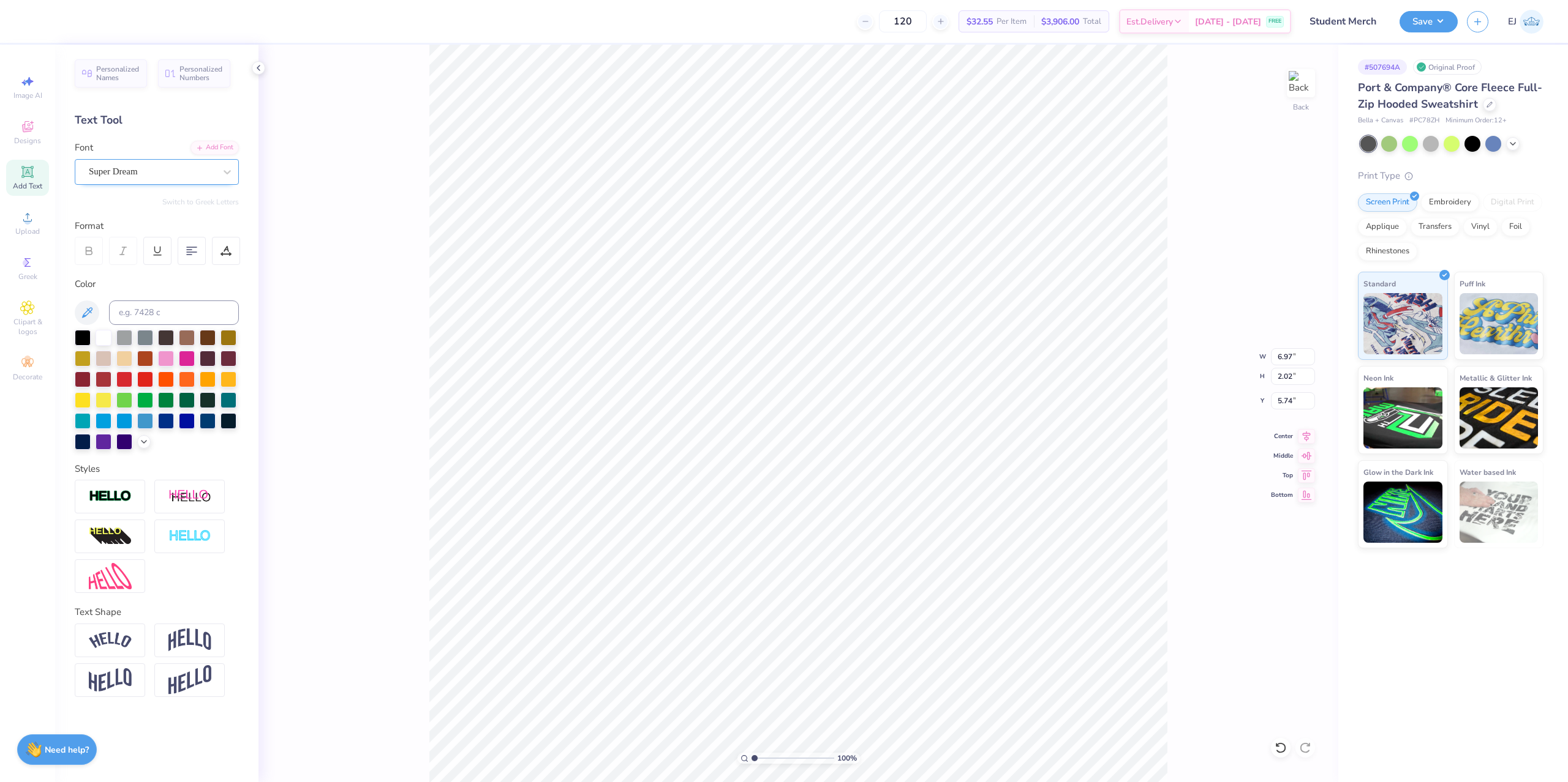
click at [116, 166] on div "Super Dream" at bounding box center [151, 172] width 128 height 19
click at [211, 154] on div "Add Font Font Super Dream" at bounding box center [157, 163] width 165 height 44
click at [211, 151] on div "Add Font" at bounding box center [214, 146] width 48 height 14
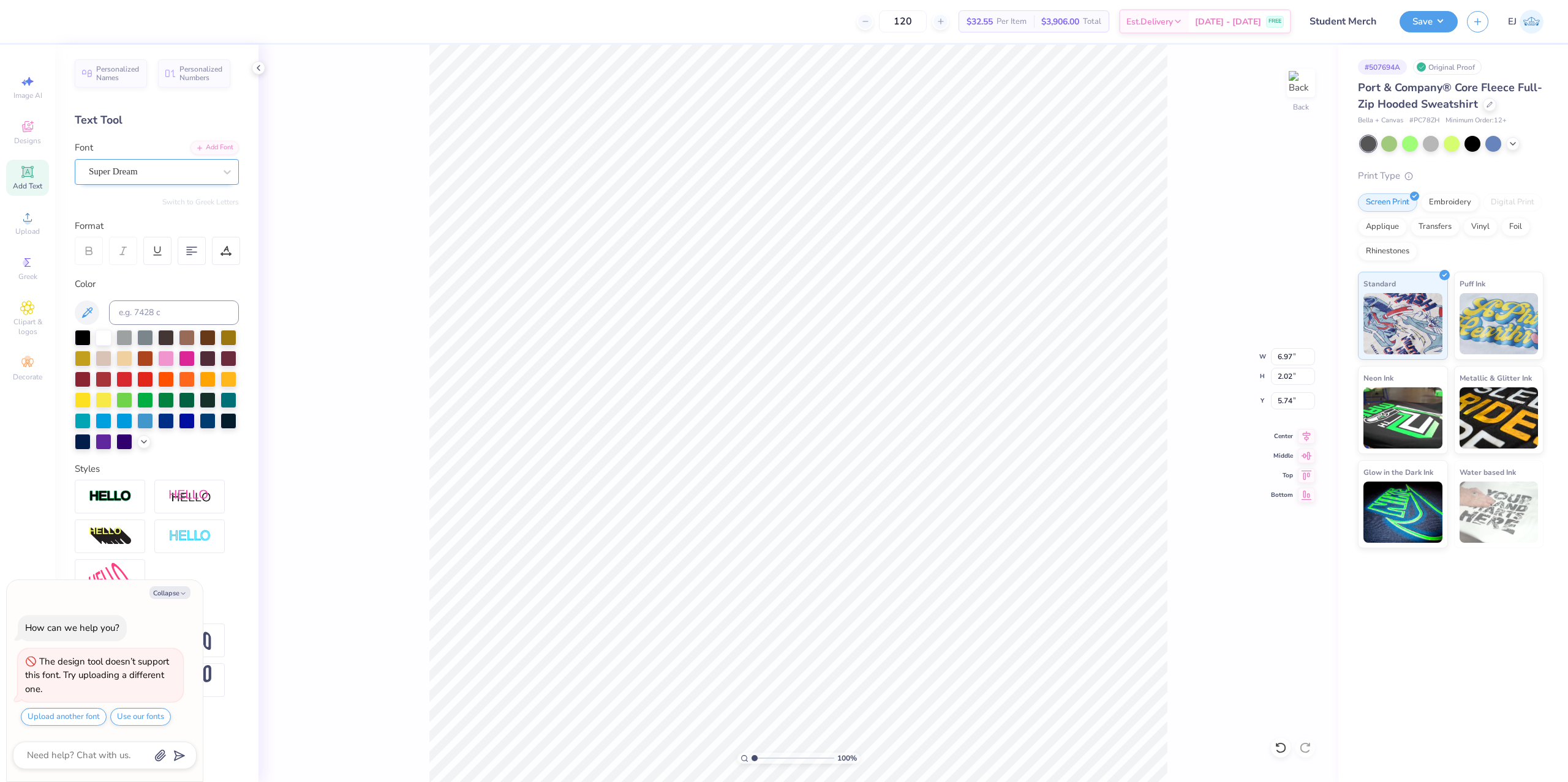
click at [186, 164] on div at bounding box center [152, 172] width 126 height 17
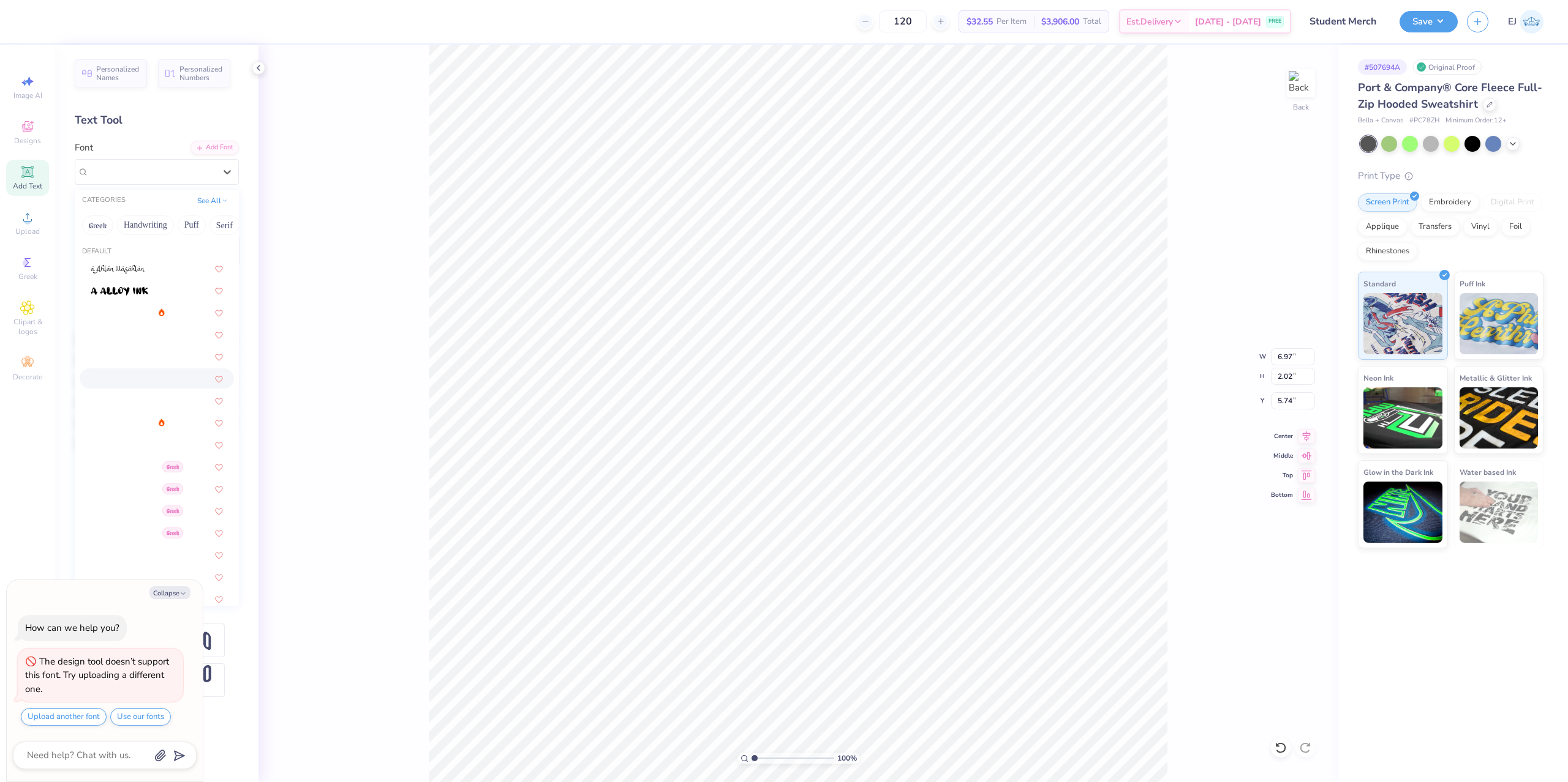
scroll to position [147, 0]
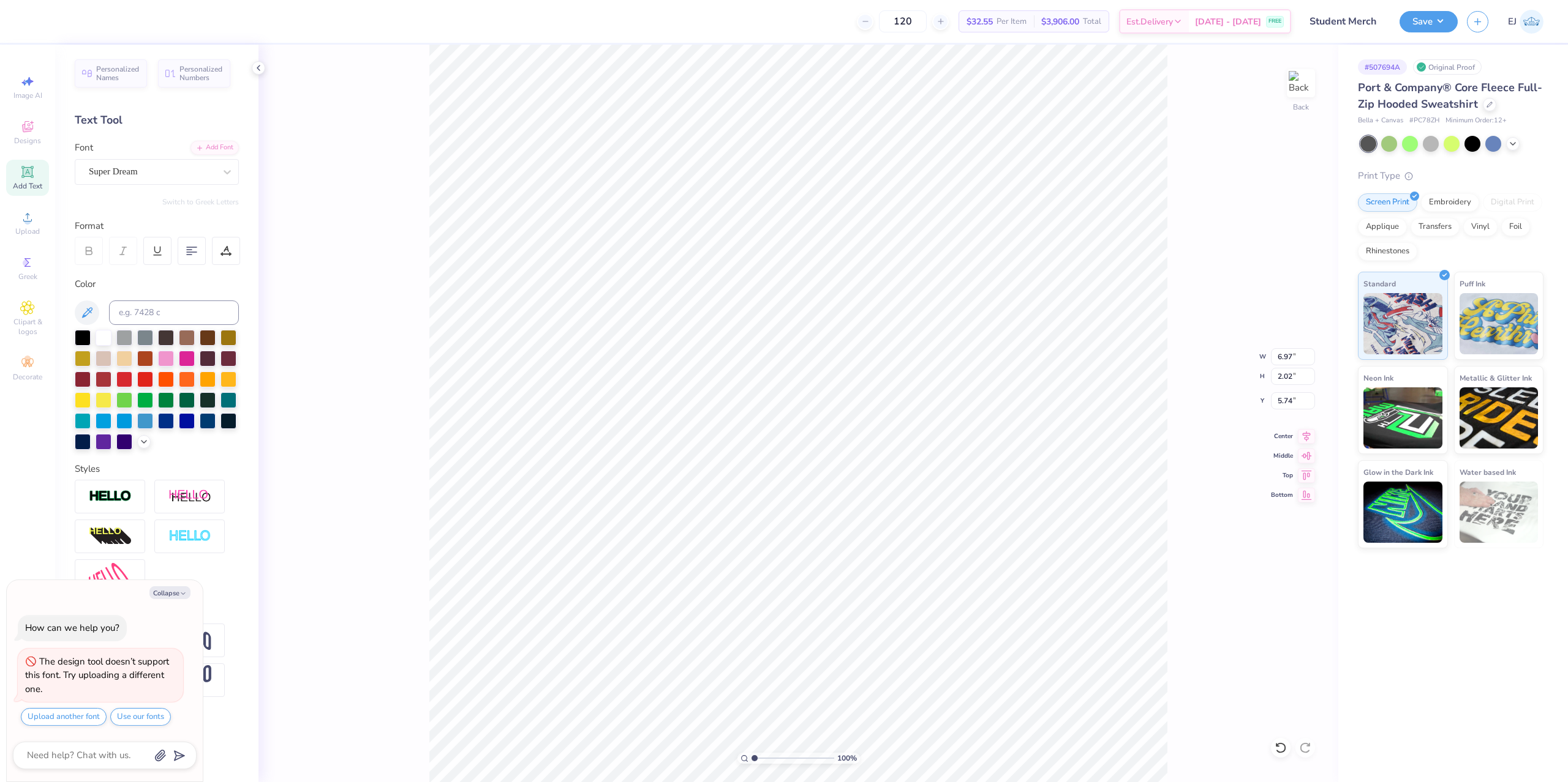
click at [190, 154] on div "Font Super Dream" at bounding box center [157, 163] width 165 height 44
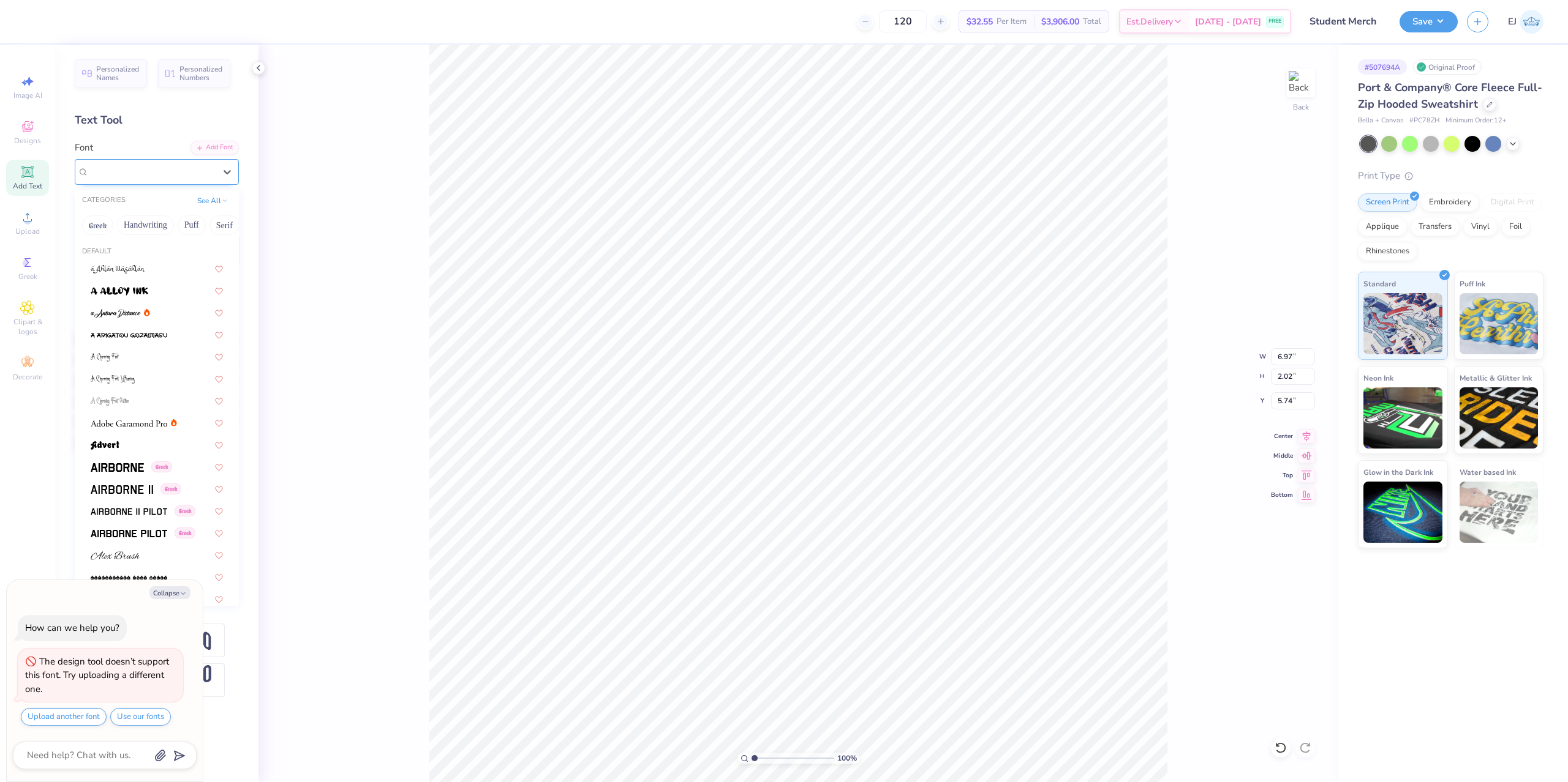
click at [190, 164] on div at bounding box center [152, 172] width 126 height 17
type textarea "x"
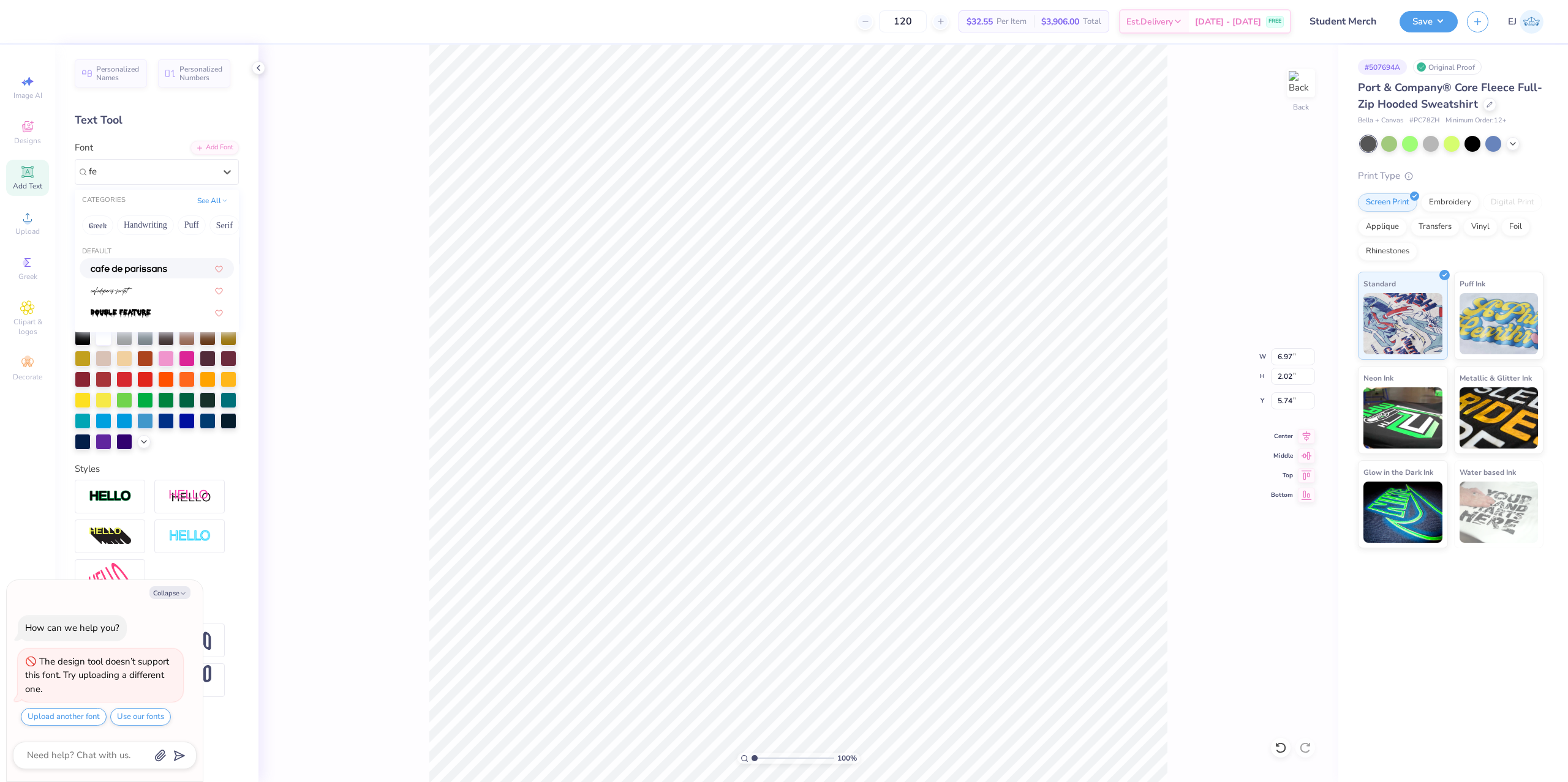
type input "f"
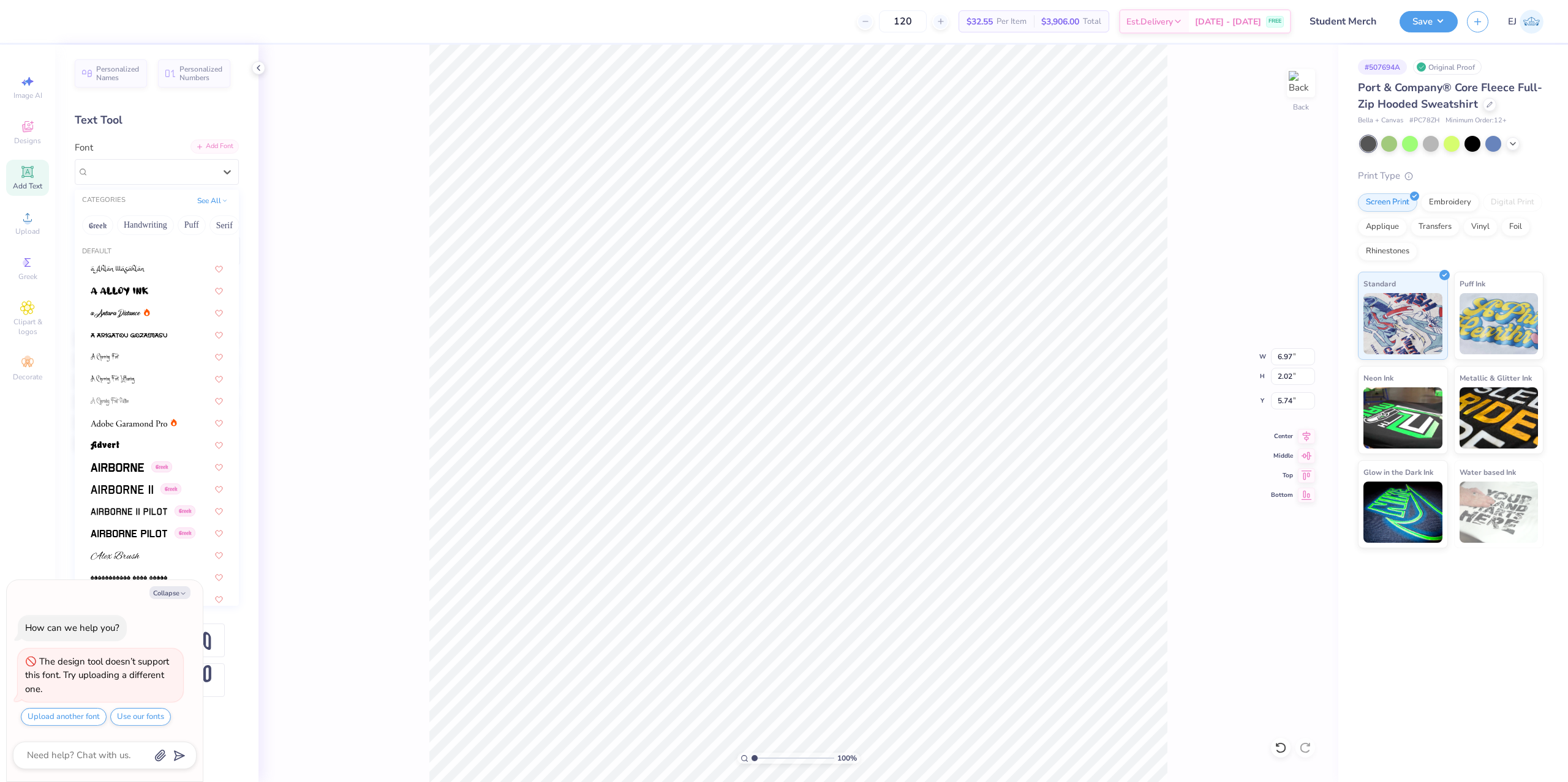
click at [227, 148] on div "Add Font" at bounding box center [214, 146] width 48 height 14
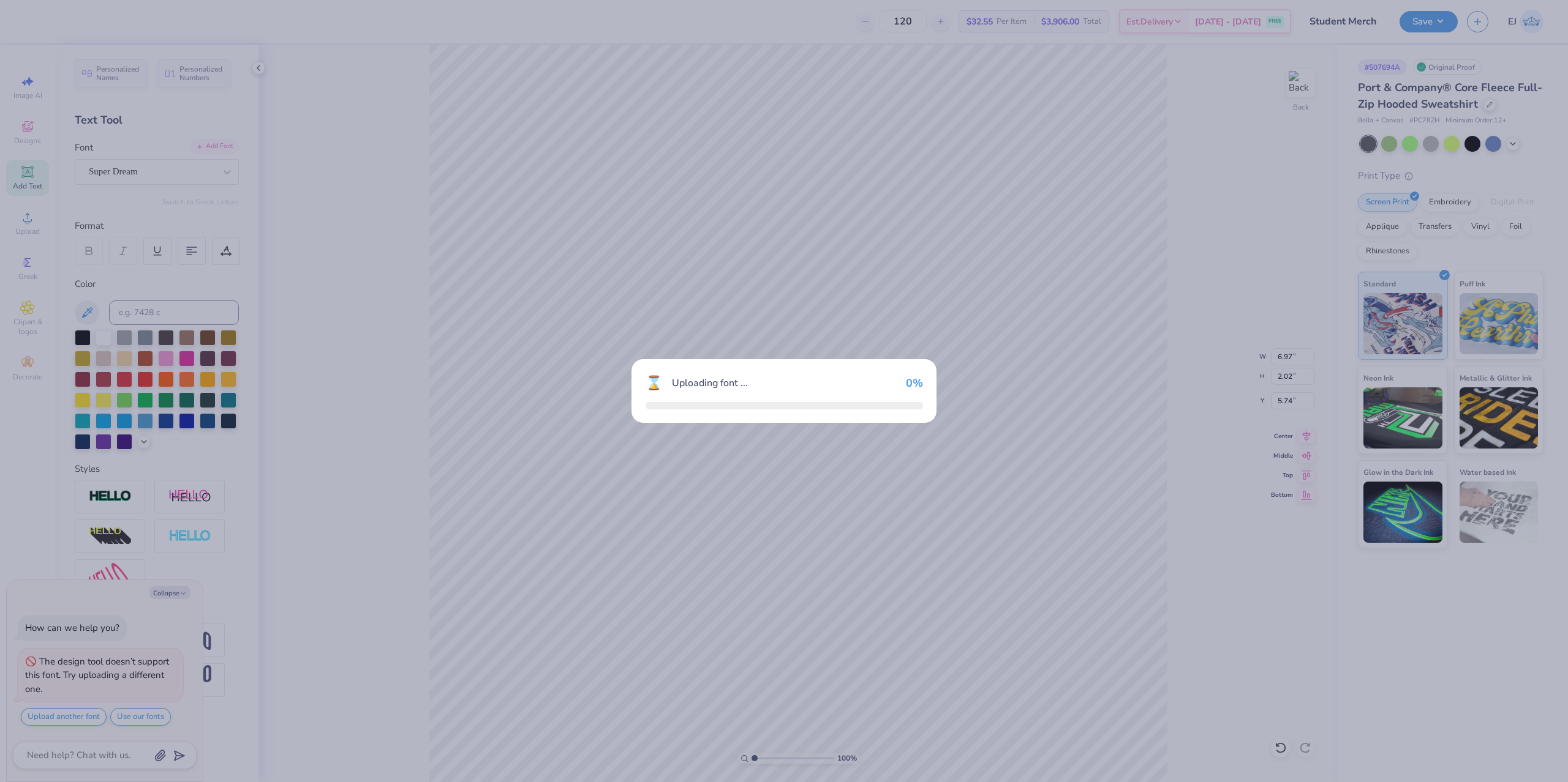
type textarea "x"
type input "5.89"
type input "1.99"
type input "5.76"
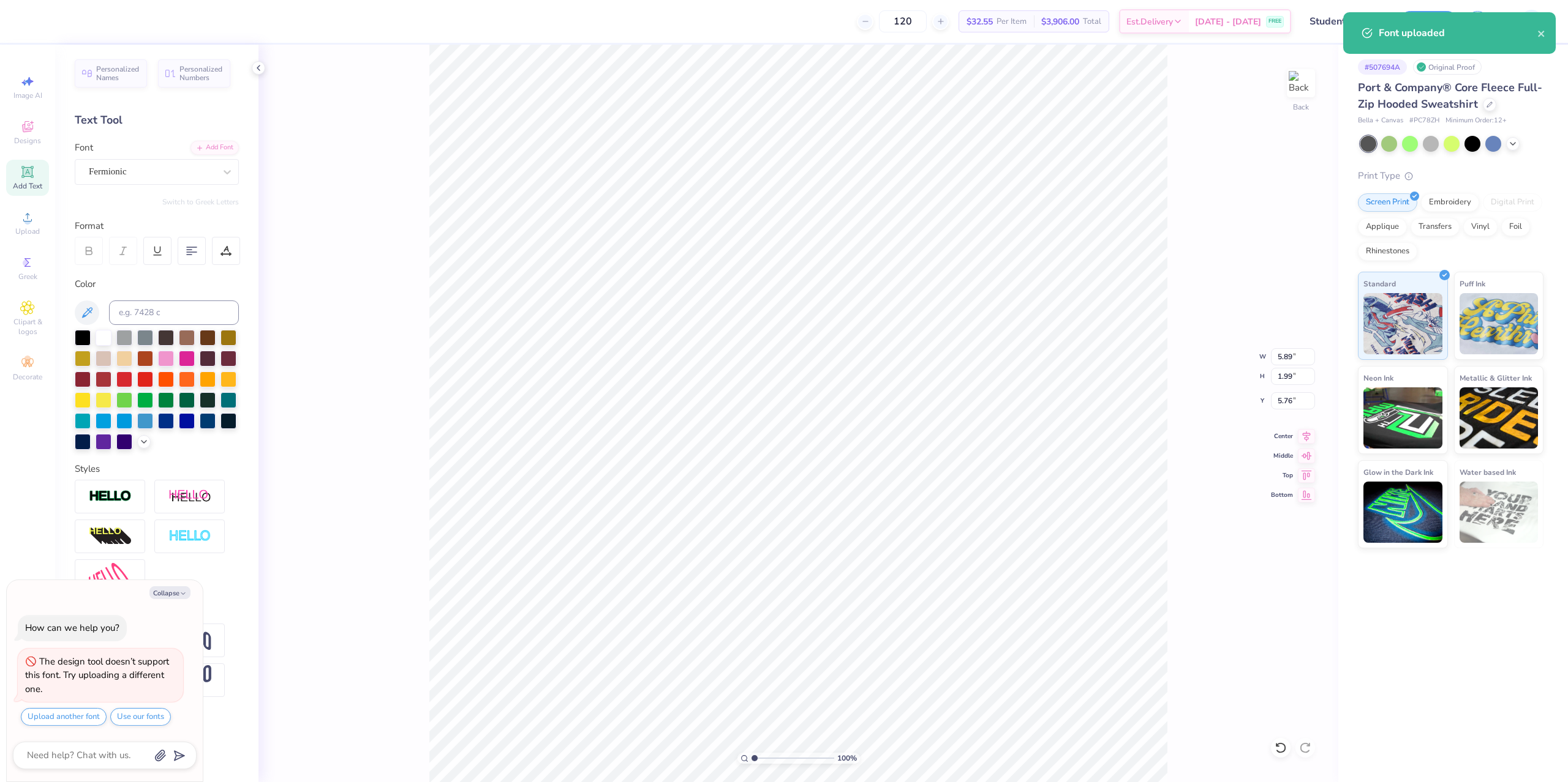
scroll to position [0, 1]
type textarea "x"
type textarea "B"
type textarea "x"
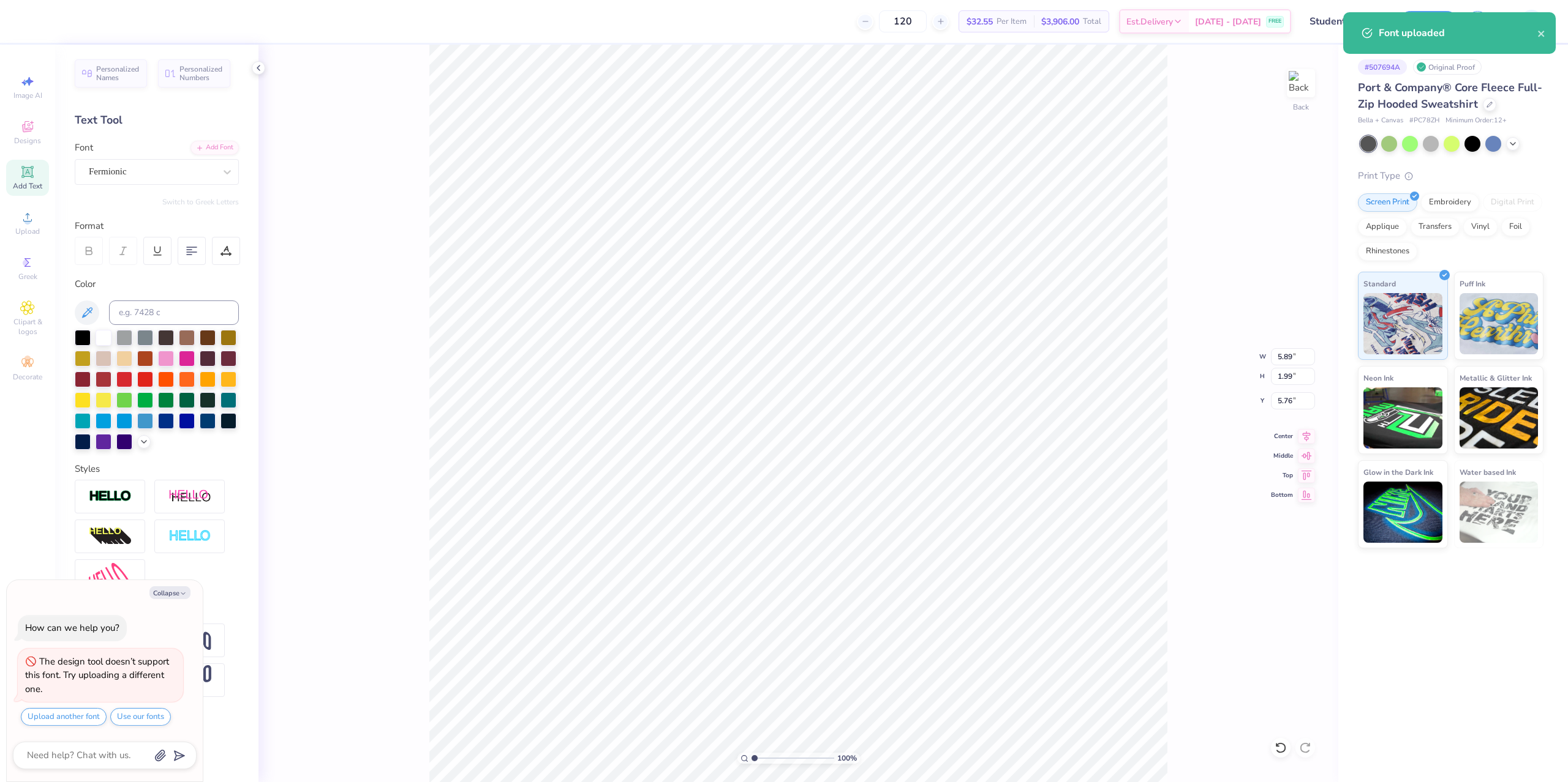
type textarea "Bl"
type textarea "x"
type textarea "Bla"
type textarea "x"
type textarea "Blac"
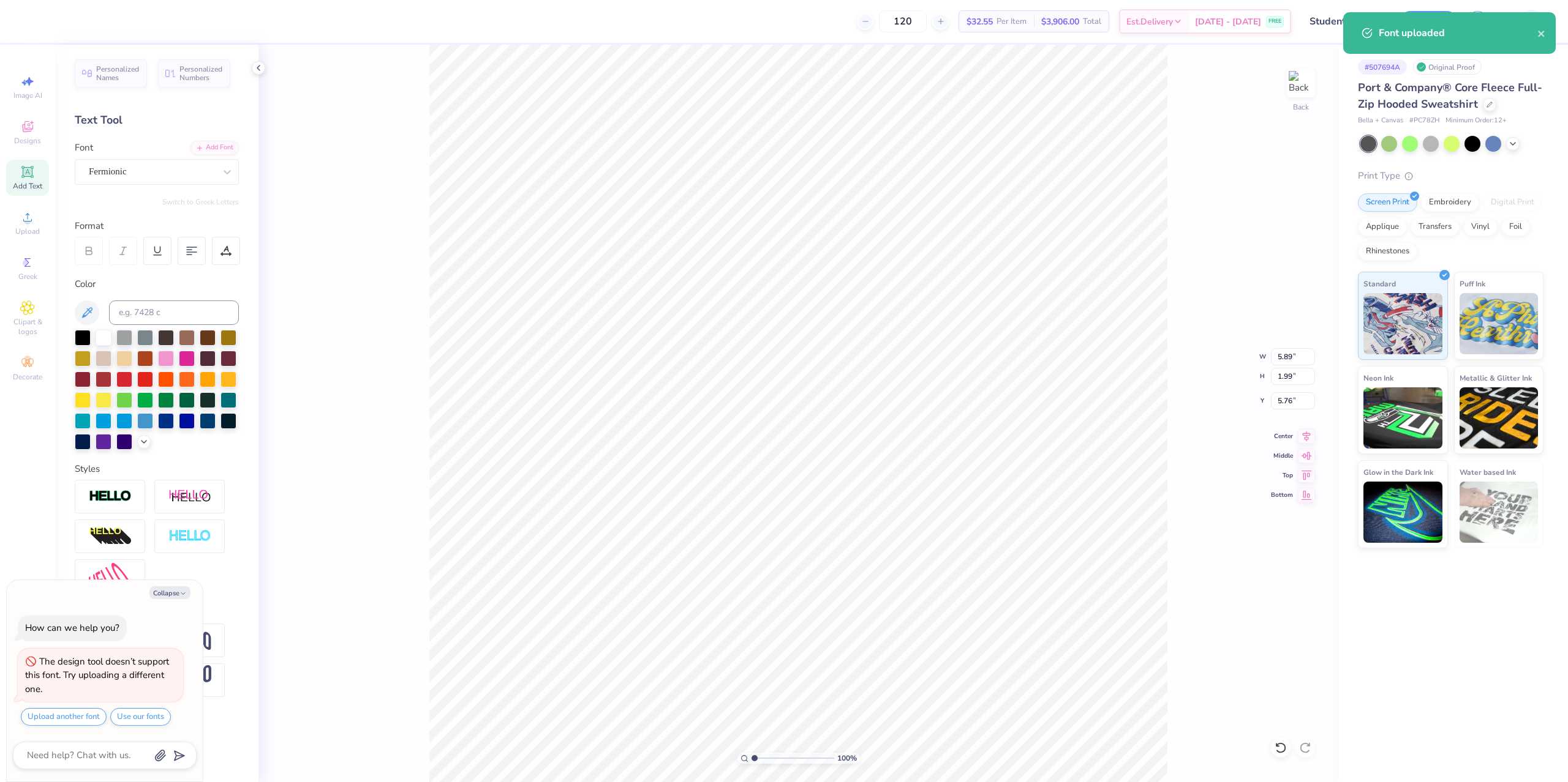
type textarea "x"
type textarea "Black"
type textarea "x"
type textarea "Black"
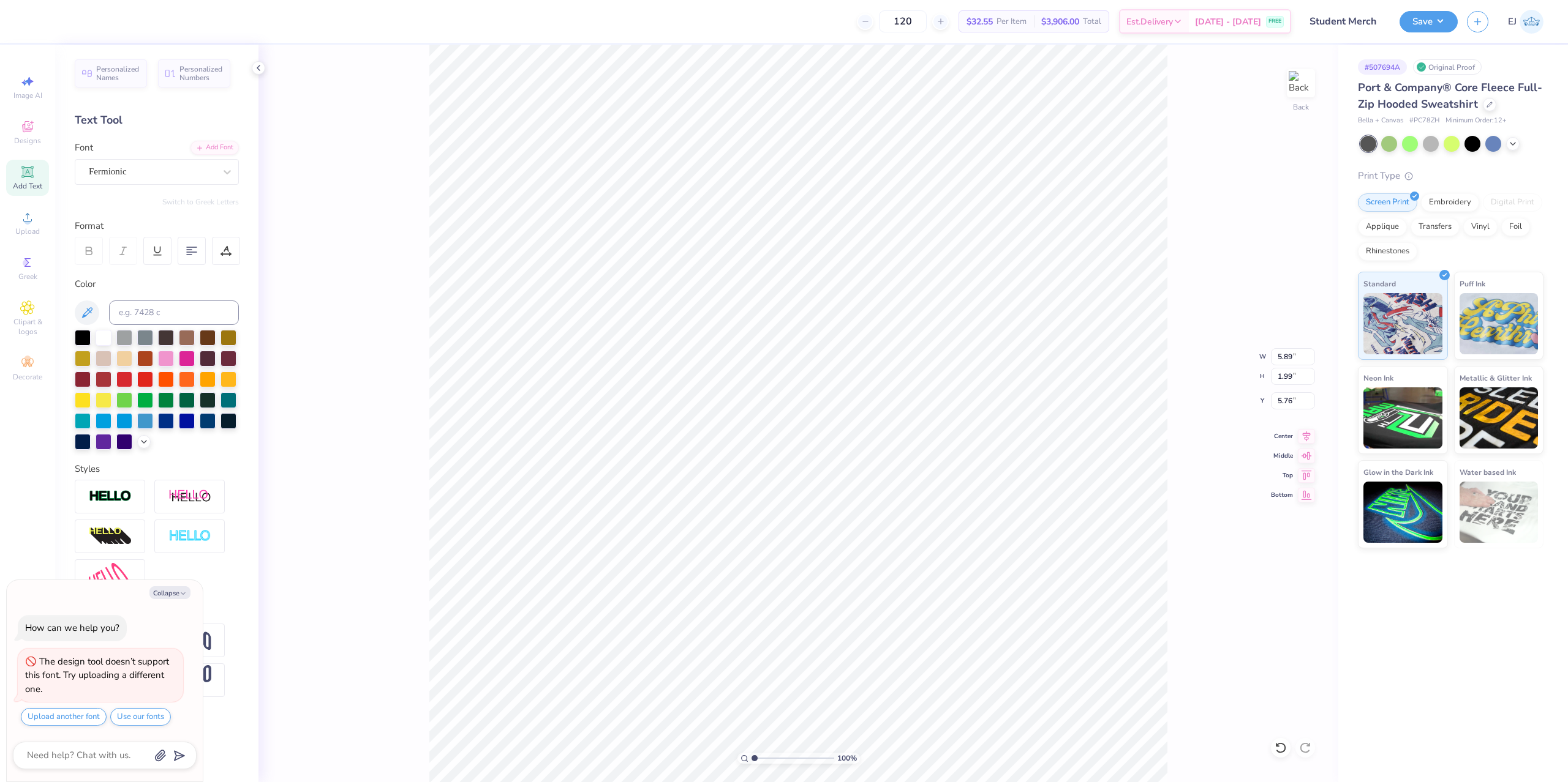
scroll to position [1, 1]
type textarea "x"
type textarea "Black S"
type textarea "x"
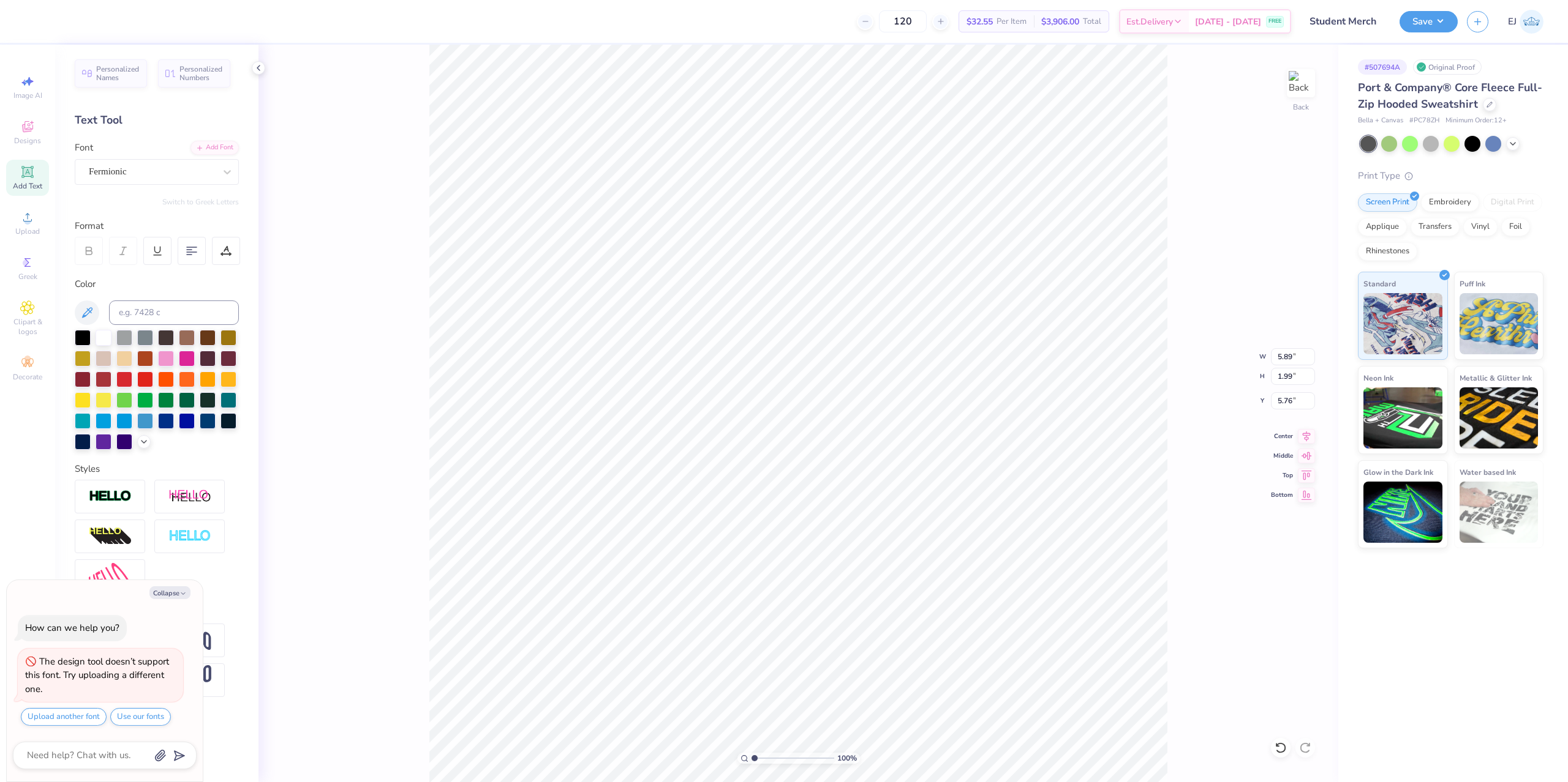
type textarea "Black St"
type textarea "x"
type textarea "Black S"
type textarea "x"
type textarea "Black"
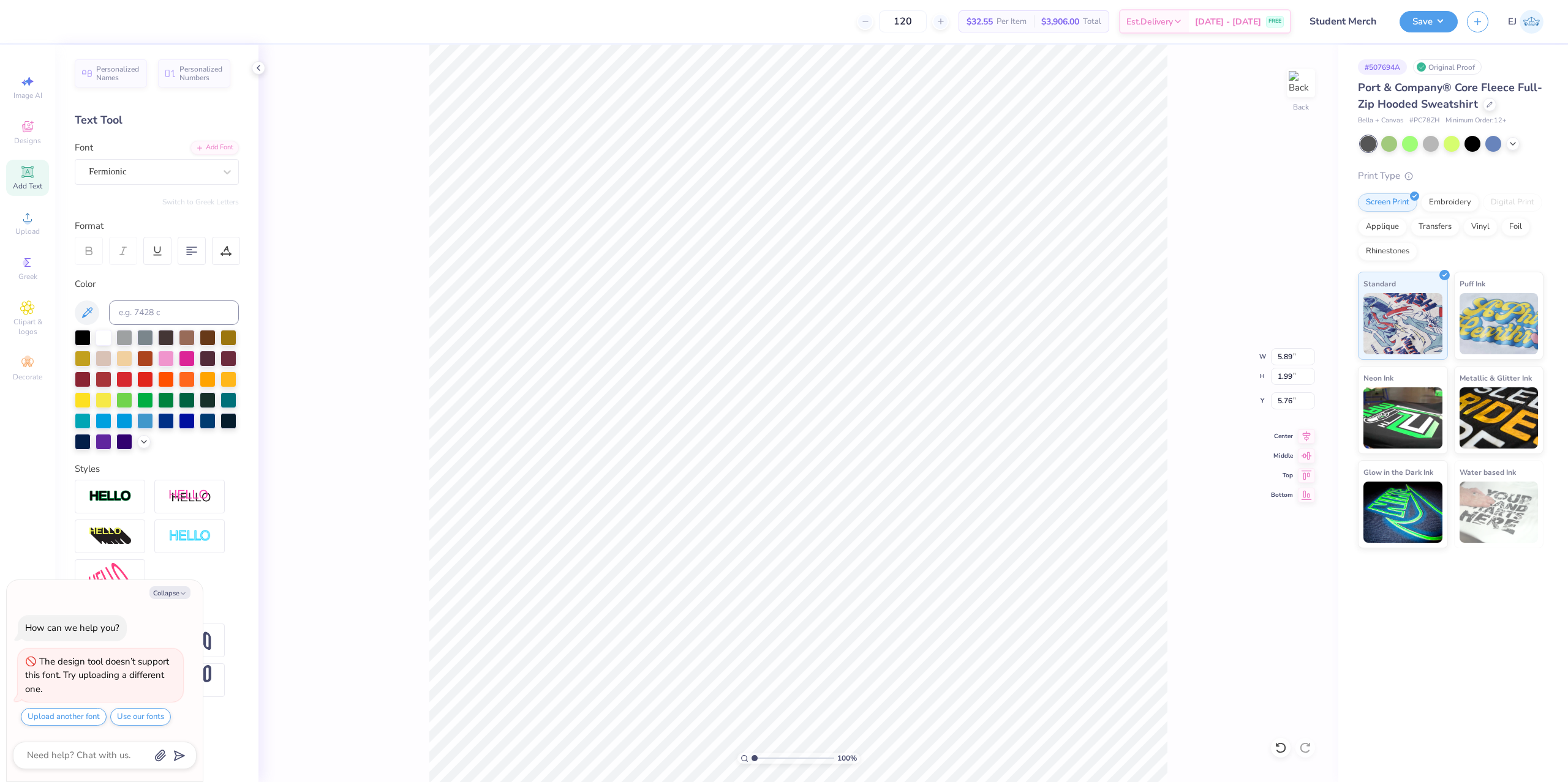
type textarea "x"
type textarea "Black"
type textarea "x"
type input "4.41"
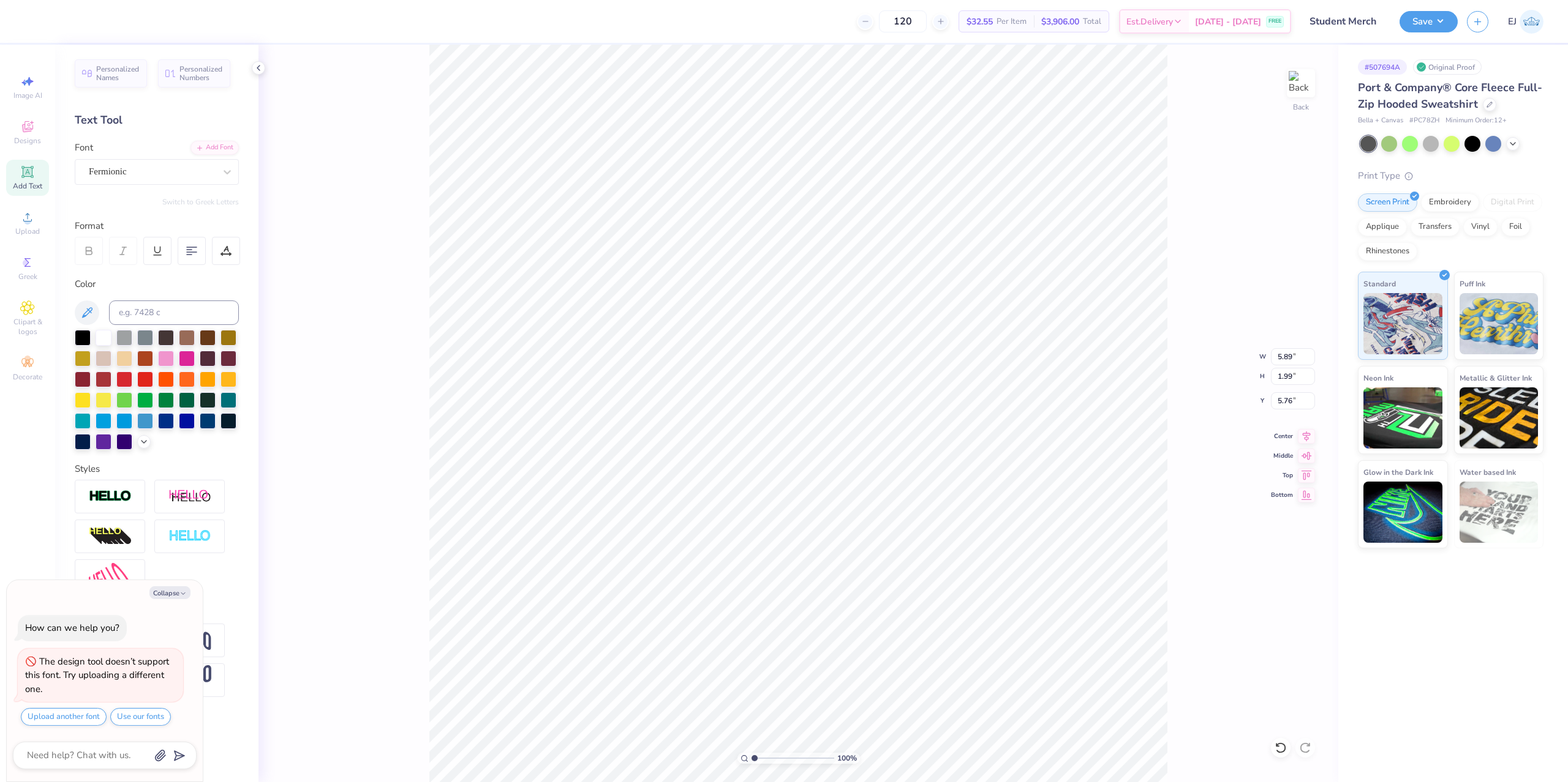
type input "2.27"
type input "5.61"
type textarea "x"
type input "1.34"
click at [116, 384] on div at bounding box center [124, 378] width 16 height 16
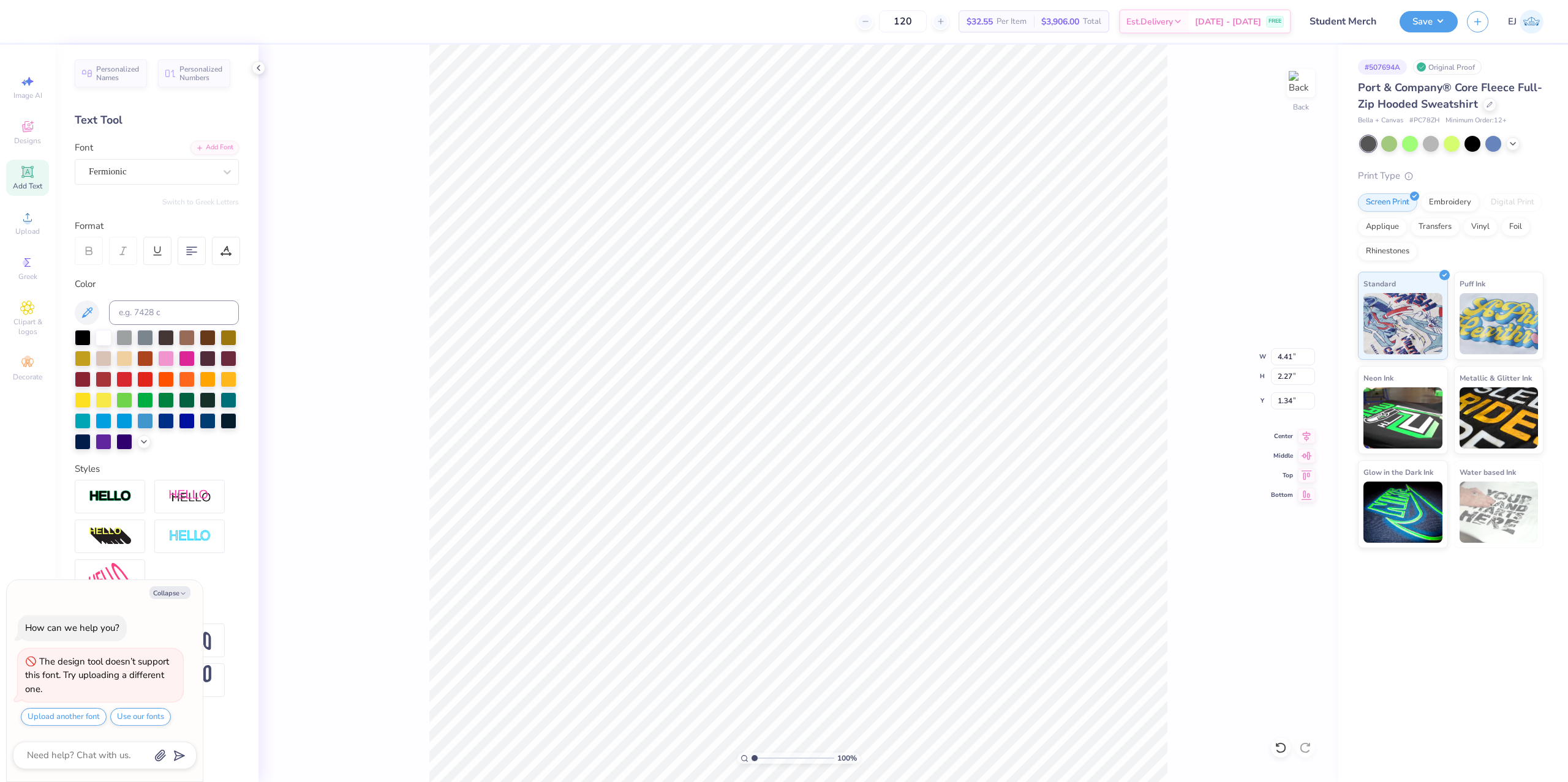
type textarea "x"
type input "2.72"
type textarea "x"
type input "1.34"
type textarea "x"
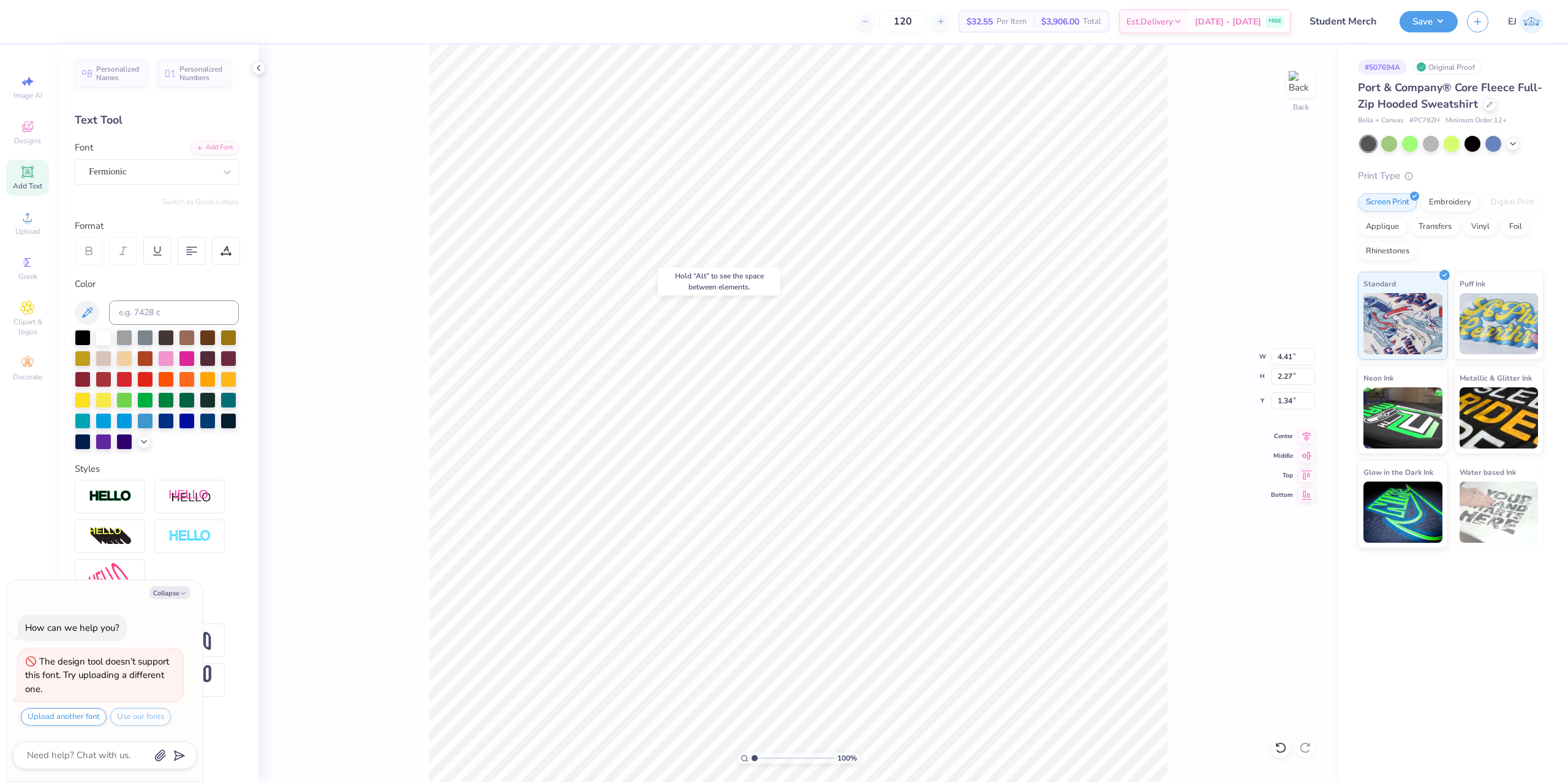
type input "3.16"
type textarea "x"
type textarea "S"
type textarea "x"
type textarea "St"
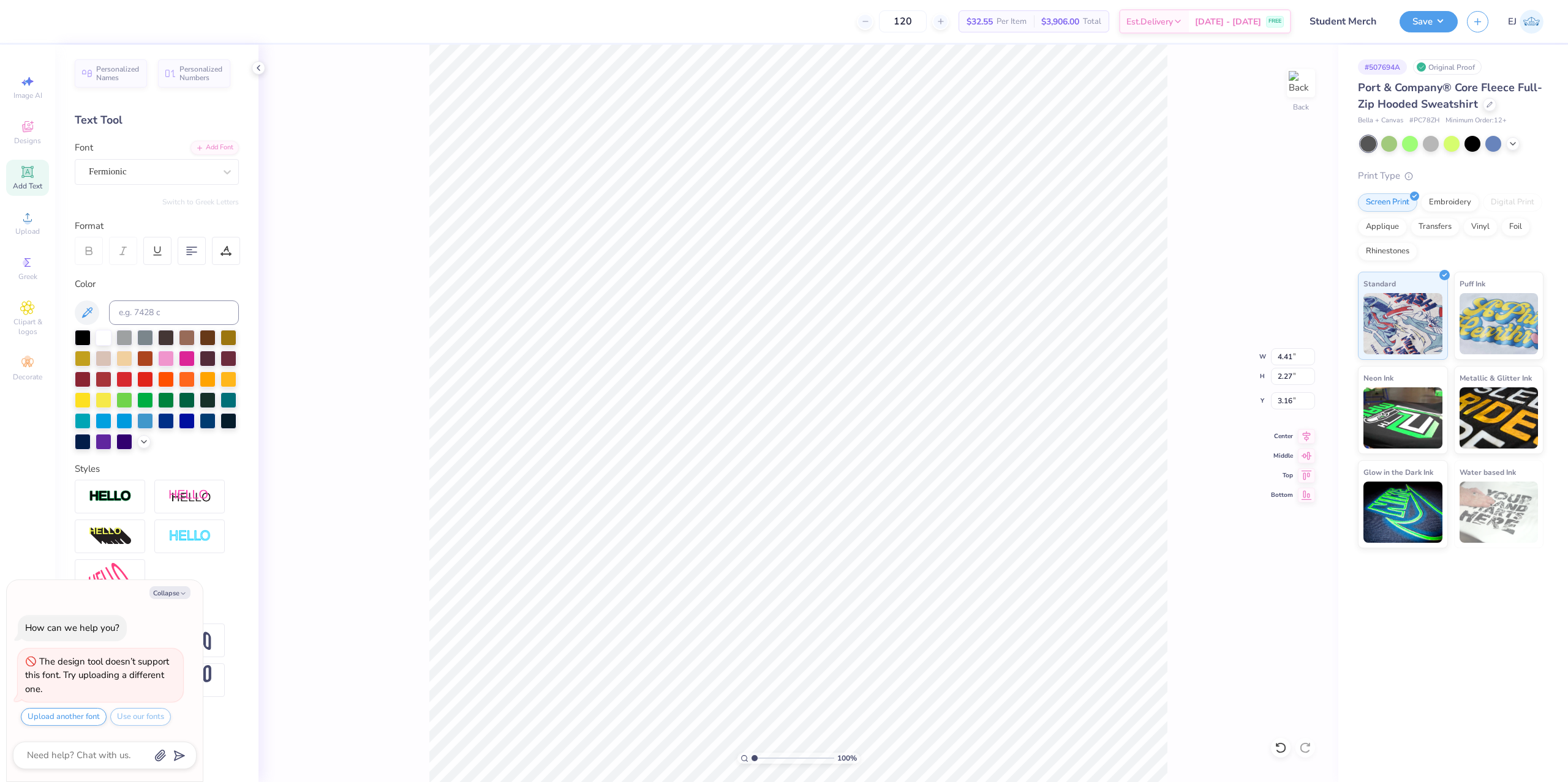
type textarea "x"
type textarea "Stu"
type textarea "x"
type textarea "Stud"
type textarea "x"
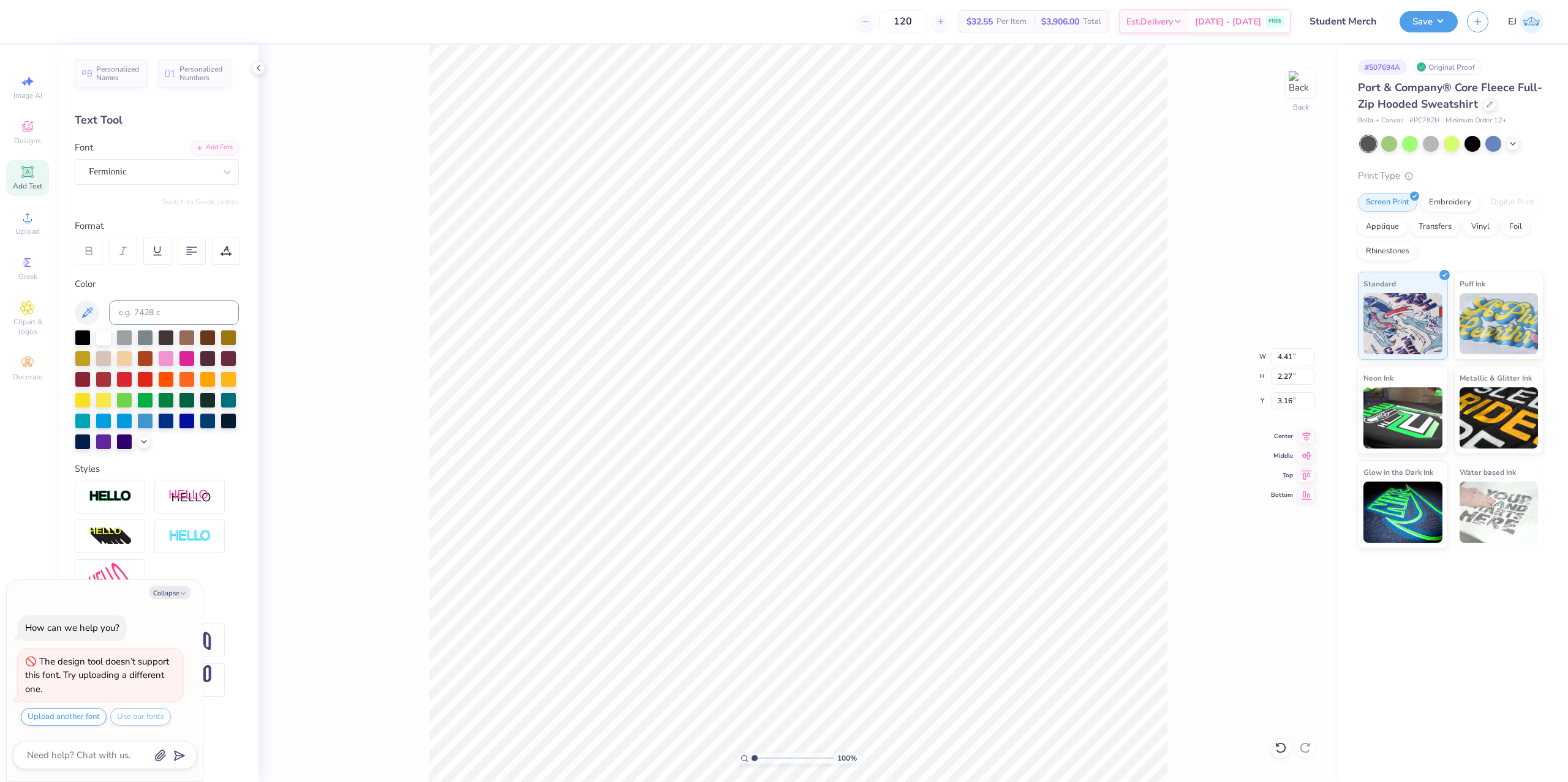
type textarea "Studen"
type textarea "x"
type textarea "Student"
type textarea "x"
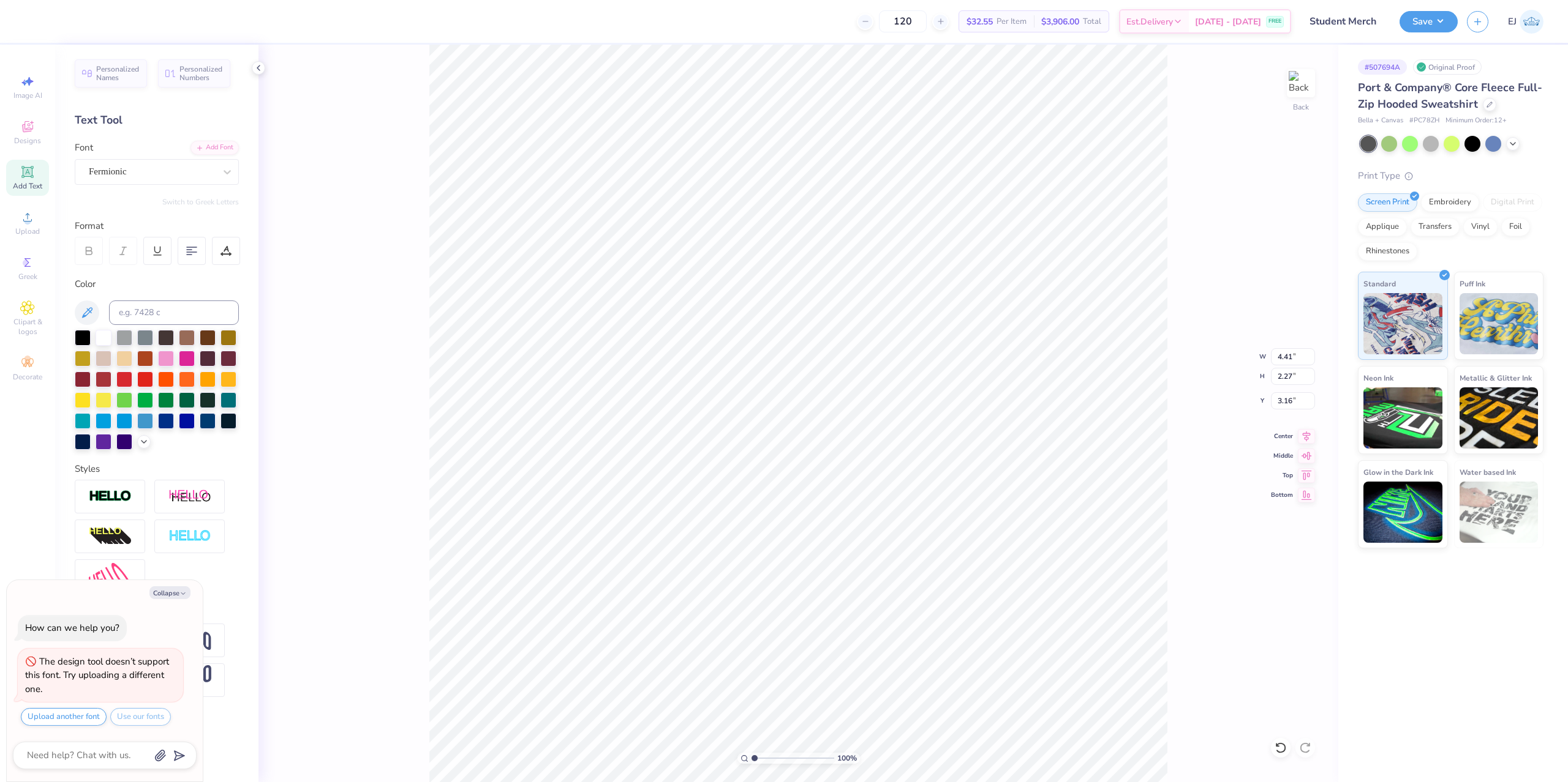
type input "6.23"
type input "2.25"
type input "3.17"
type textarea "x"
type input "3.43"
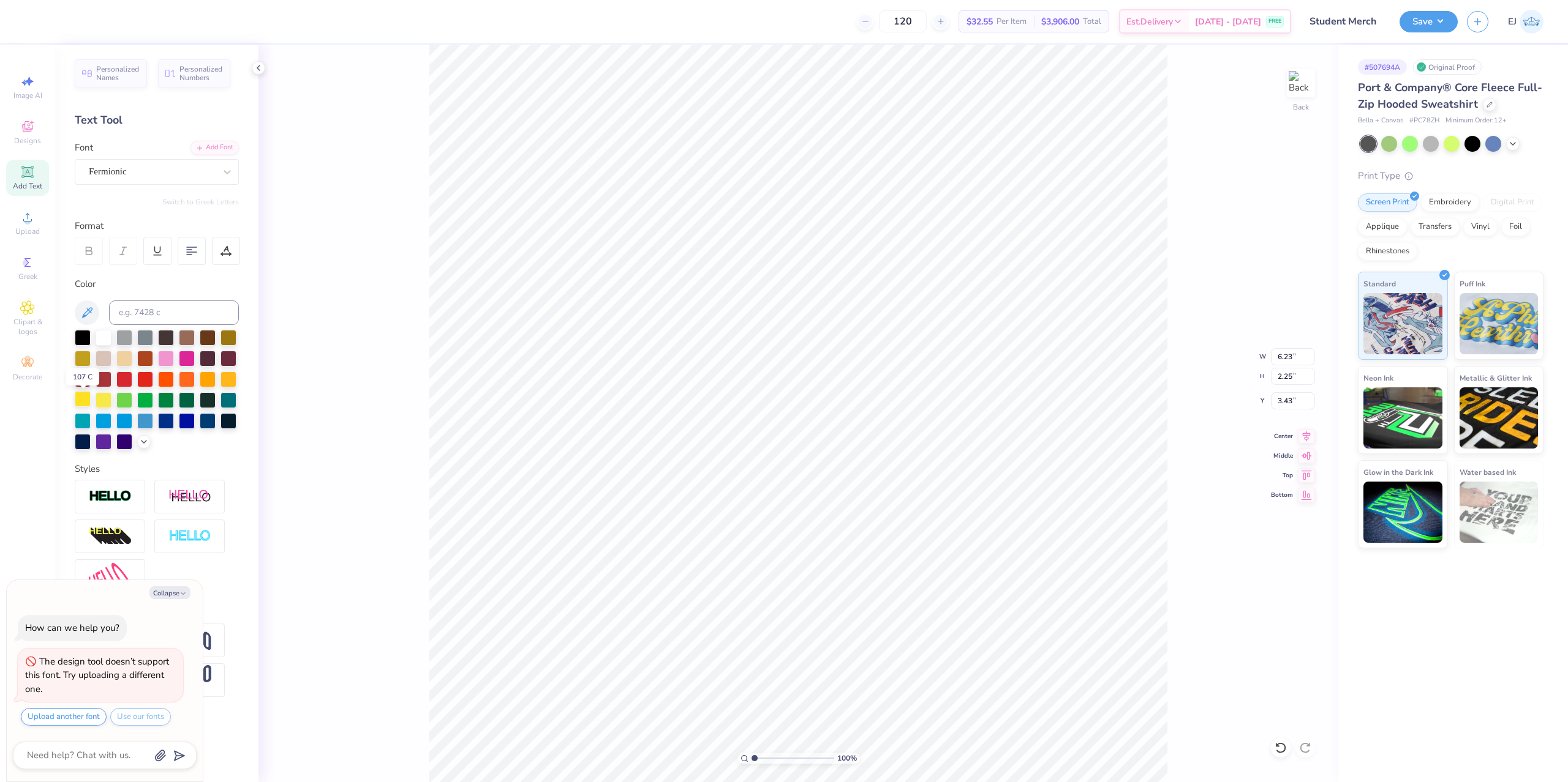
click at [83, 404] on div at bounding box center [83, 399] width 16 height 16
click at [227, 386] on div at bounding box center [228, 378] width 16 height 16
type textarea "x"
type input "5.88"
type textarea "x"
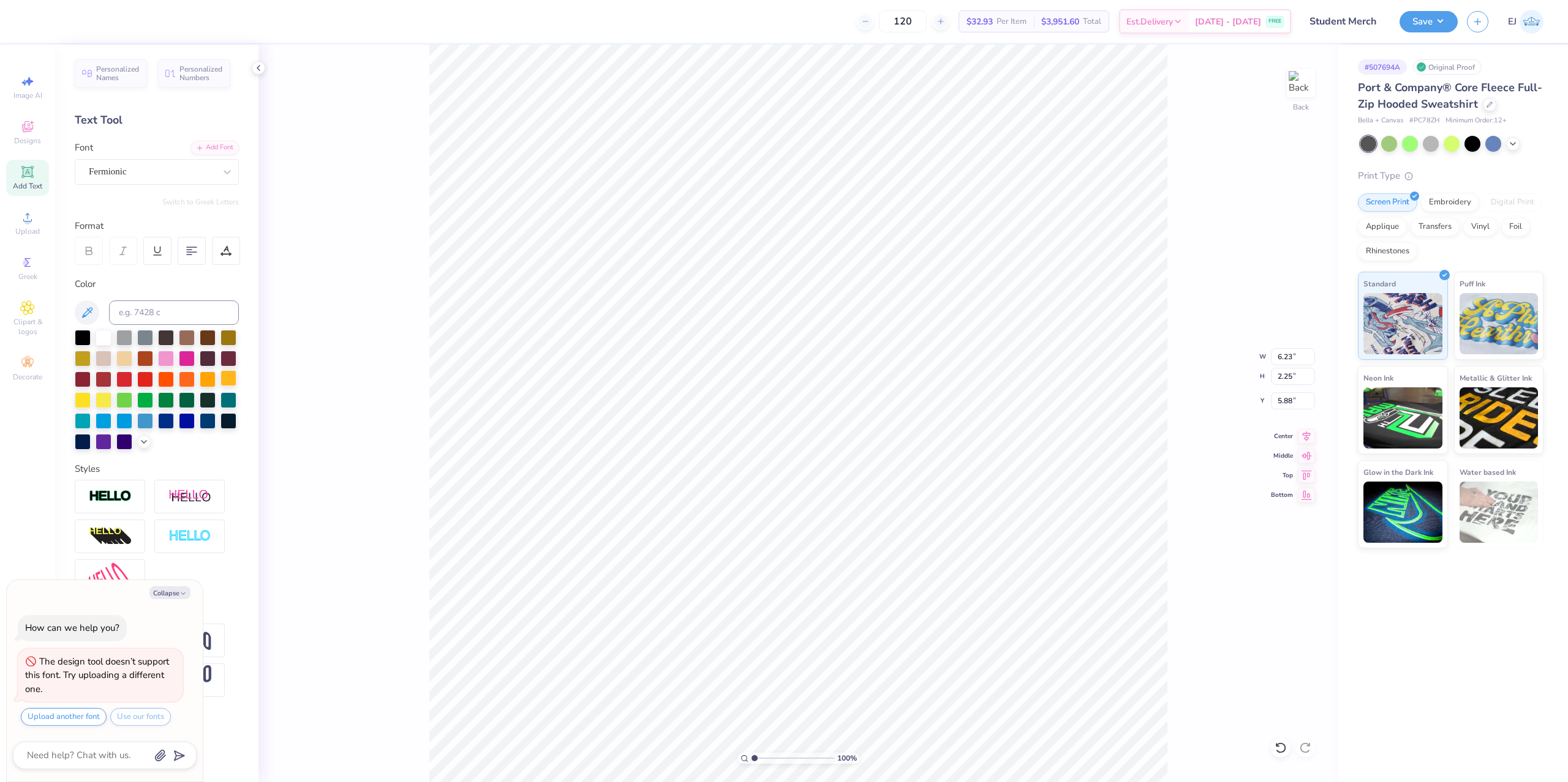
type input "5.63"
type textarea "x"
type textarea "U"
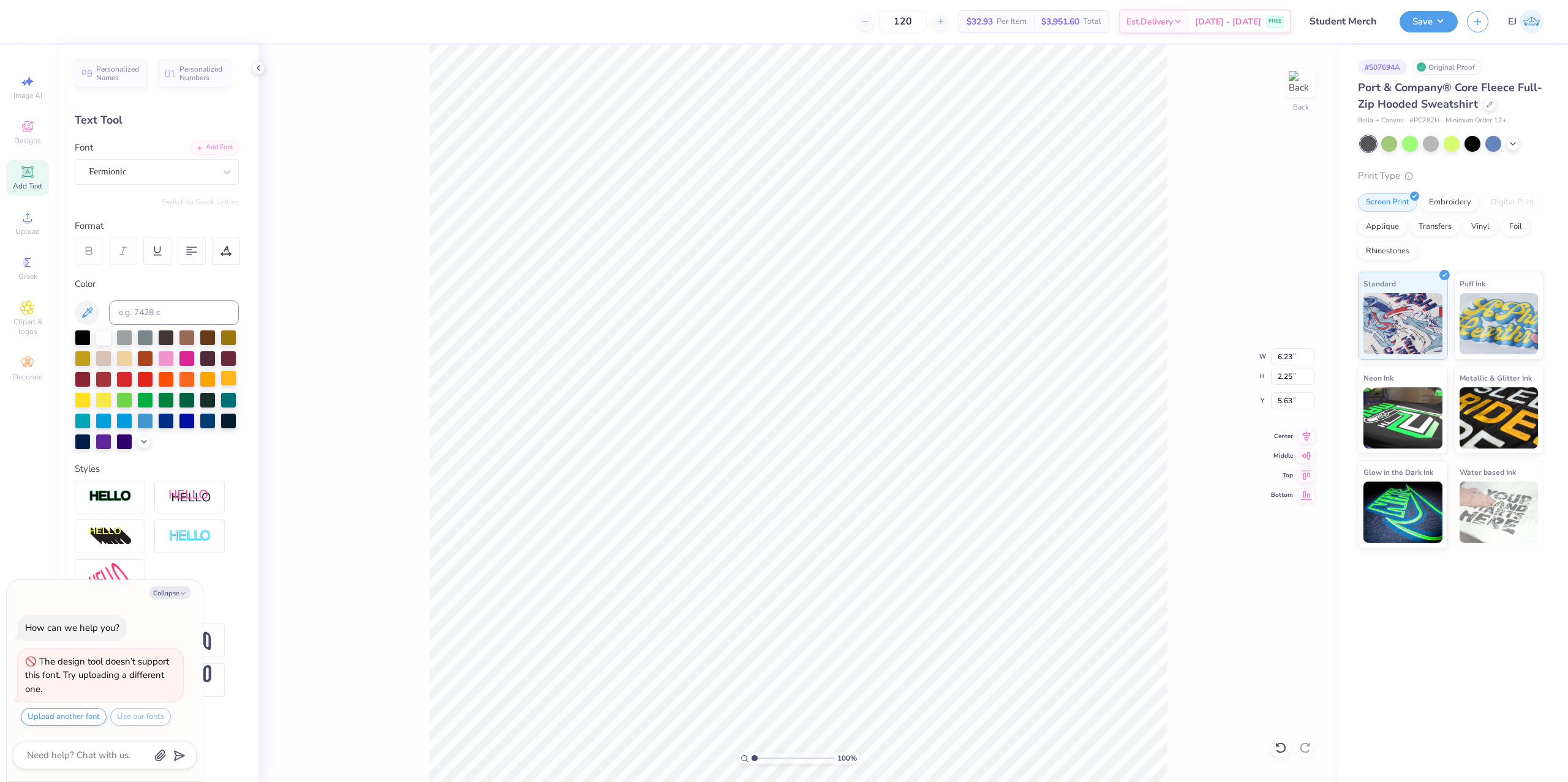
type textarea "x"
type textarea "Un"
type textarea "x"
type textarea "Uni"
type textarea "x"
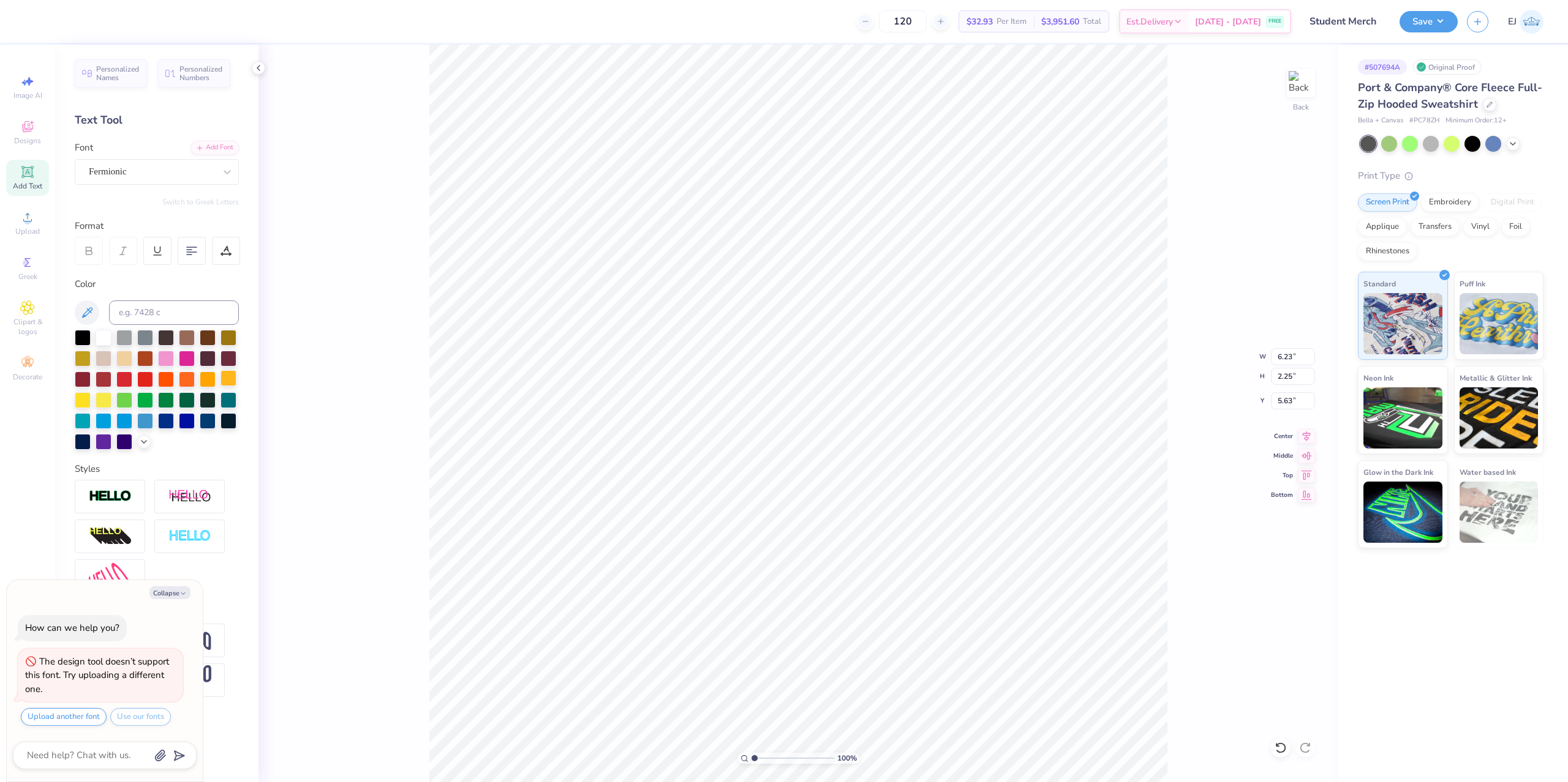
type textarea "Unio"
type textarea "x"
type textarea "Union"
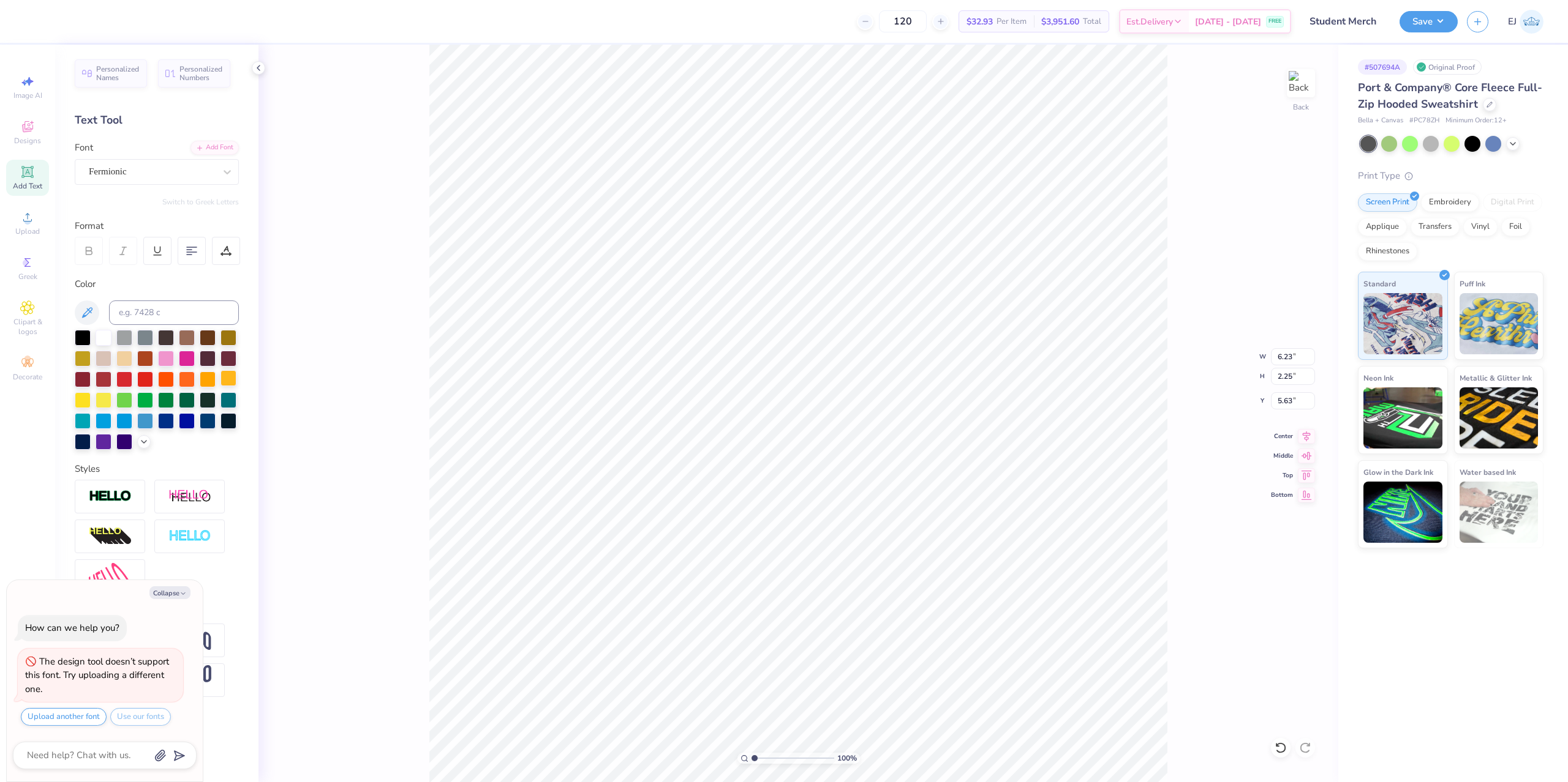
type textarea "x"
type input "4.97"
type input "2.20"
type input "5.65"
type textarea "x"
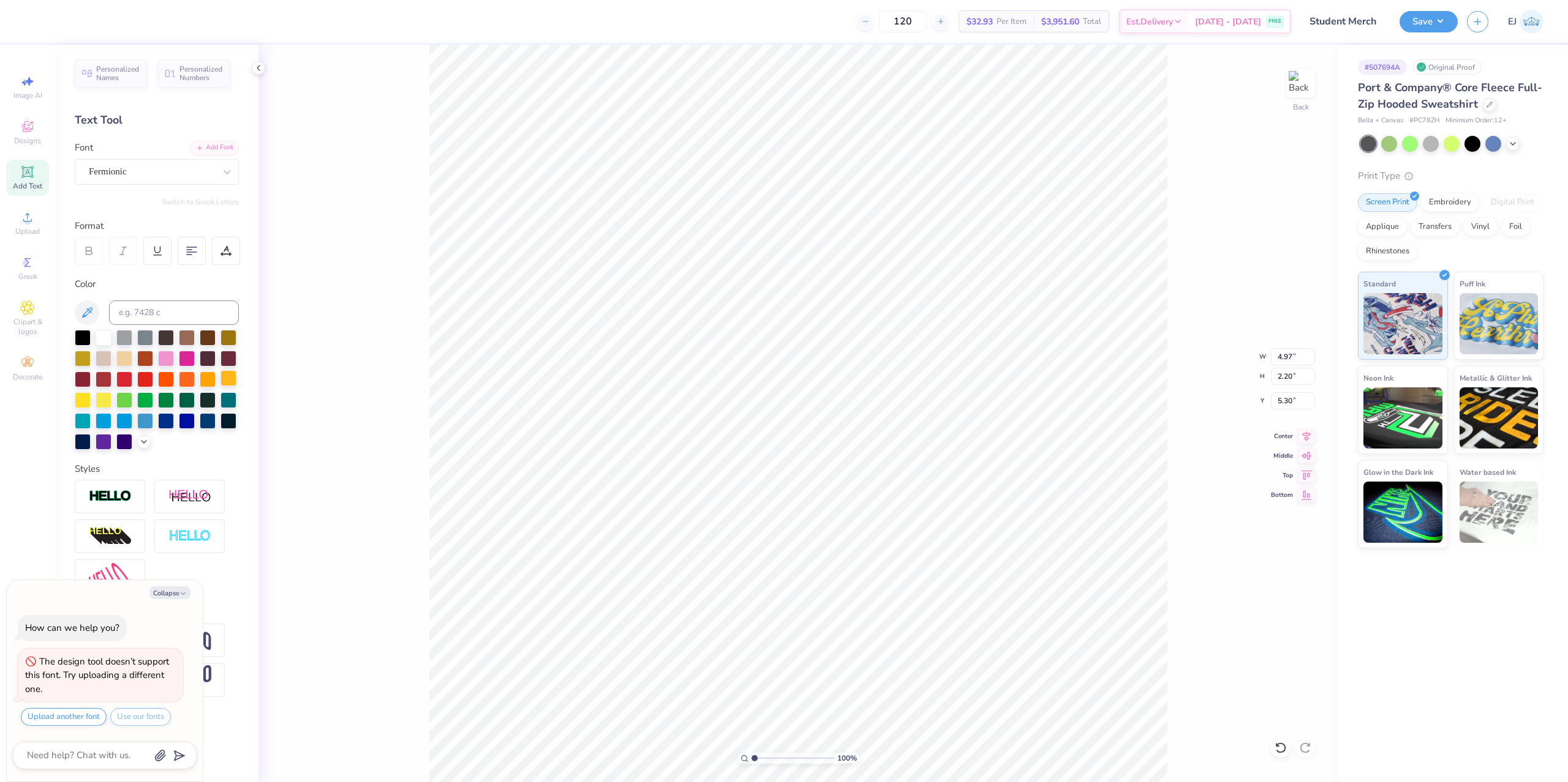
type input "5.30"
type textarea "x"
type input "5.40"
click at [154, 403] on div at bounding box center [157, 389] width 165 height 120
click at [161, 401] on div at bounding box center [166, 399] width 16 height 16
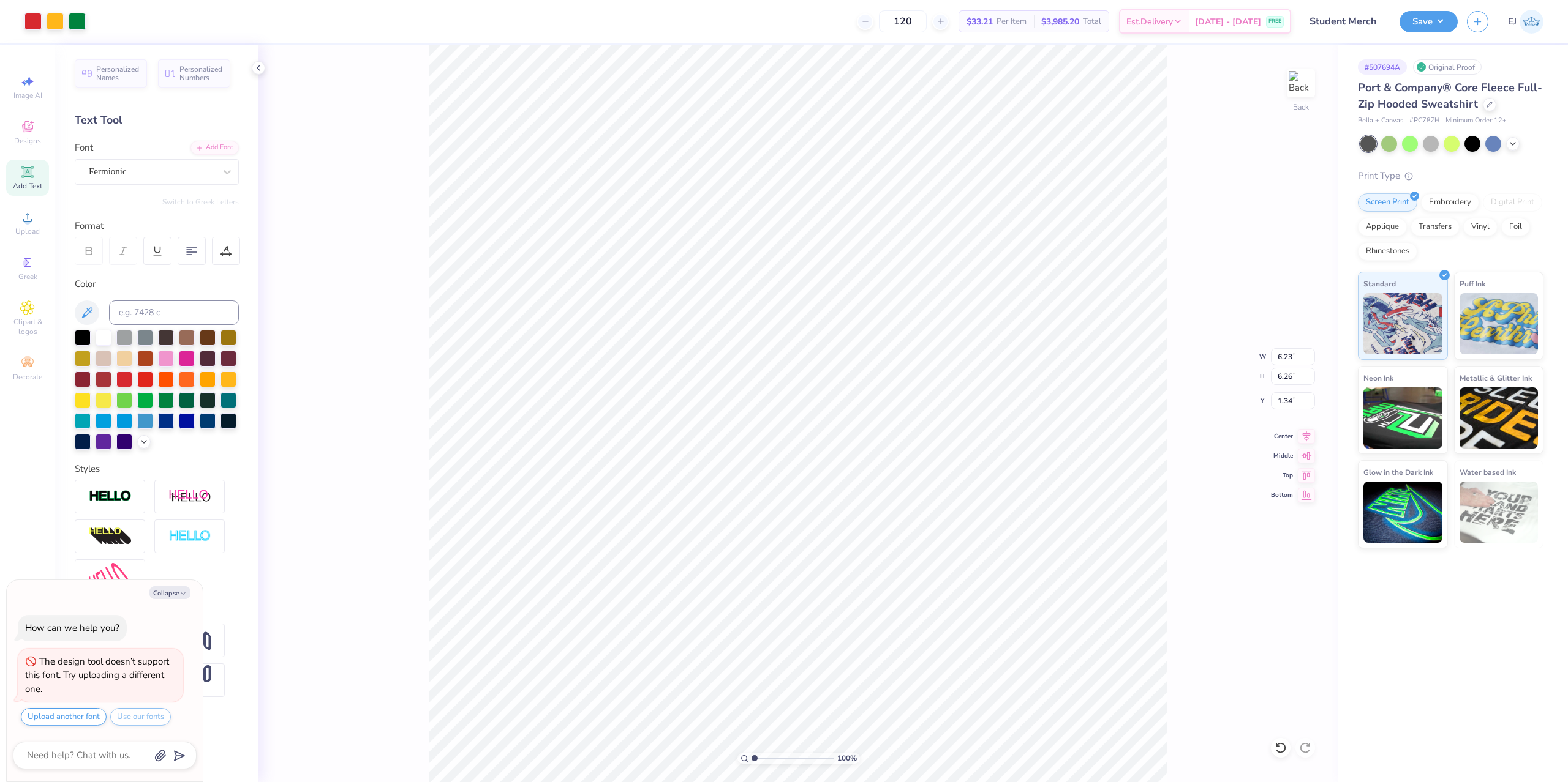
type textarea "x"
click at [1298, 357] on input "6.23" at bounding box center [1293, 357] width 44 height 17
type input "4"
type textarea "x"
type input "4.00"
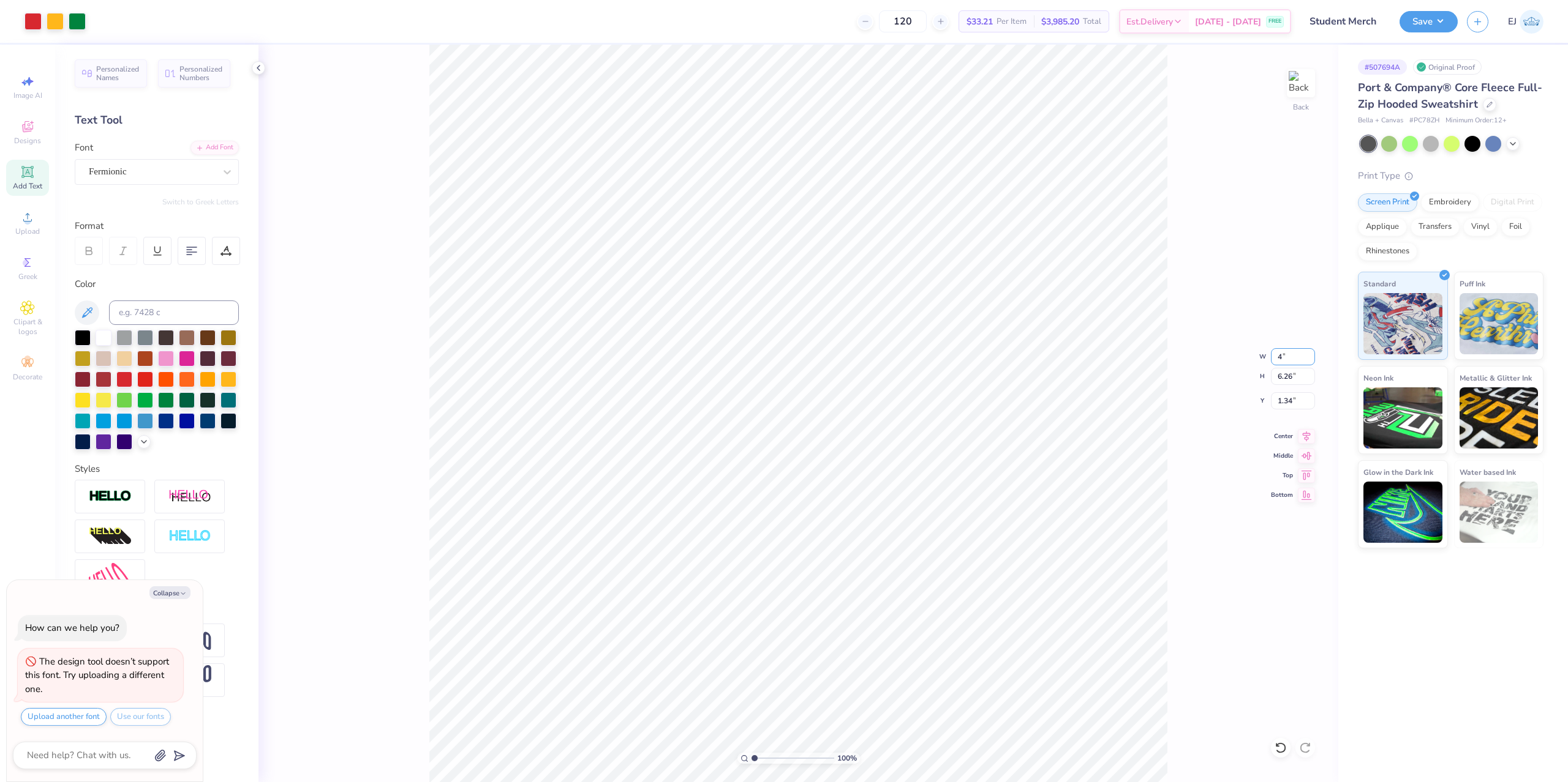
type input "4.02"
type input "3"
type textarea "x"
type input "3.00"
click at [1169, 338] on div "100 % Back W 4.00 4.00 " H 4.02 4.02 " Y 3.00 3.00 " Center Middle Top Bottom" at bounding box center [798, 414] width 1080 height 738
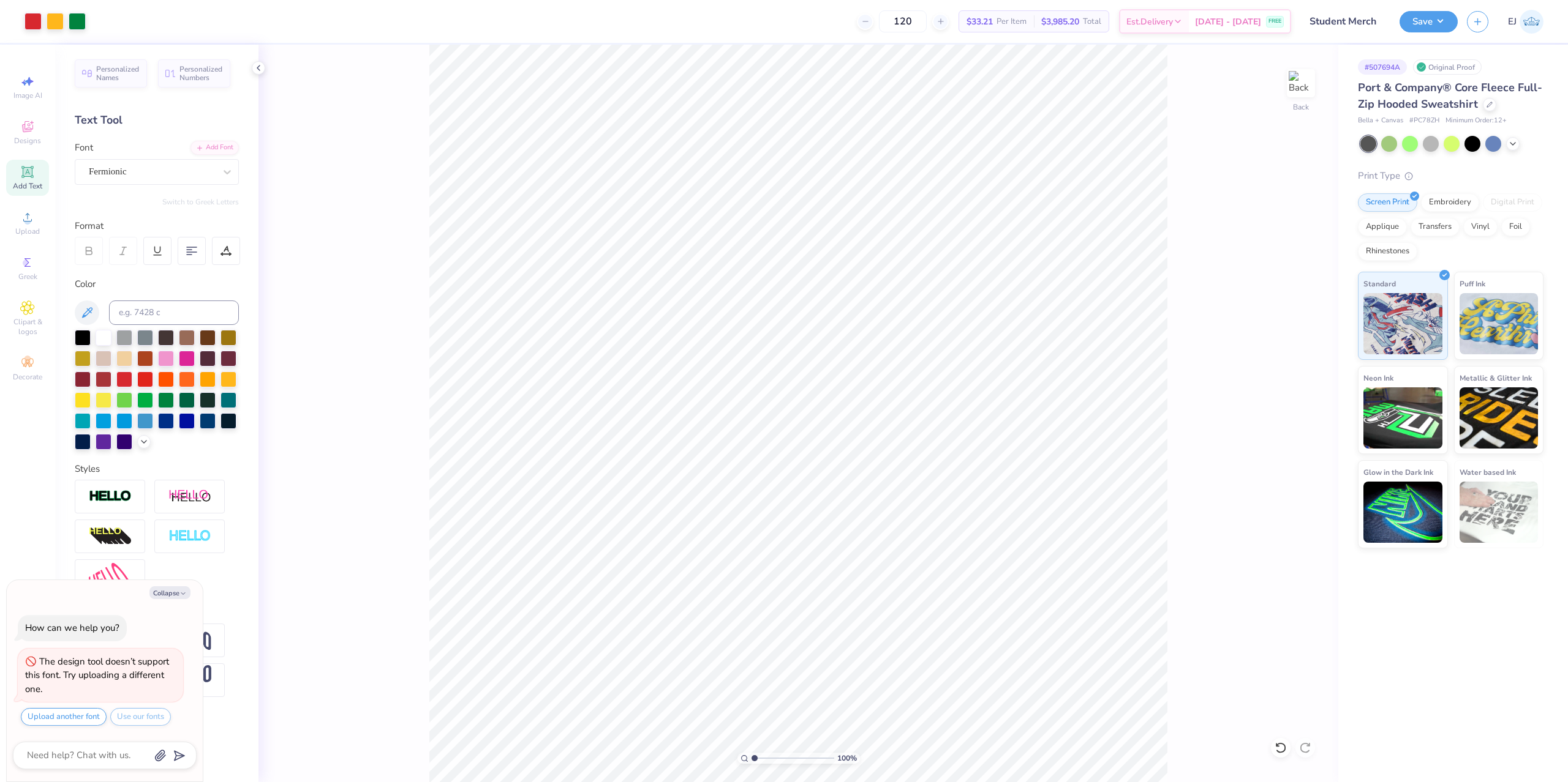
type textarea "x"
click at [1283, 357] on input "4.00" at bounding box center [1293, 357] width 44 height 17
type input "3.5"
type textarea "x"
type input "3.50"
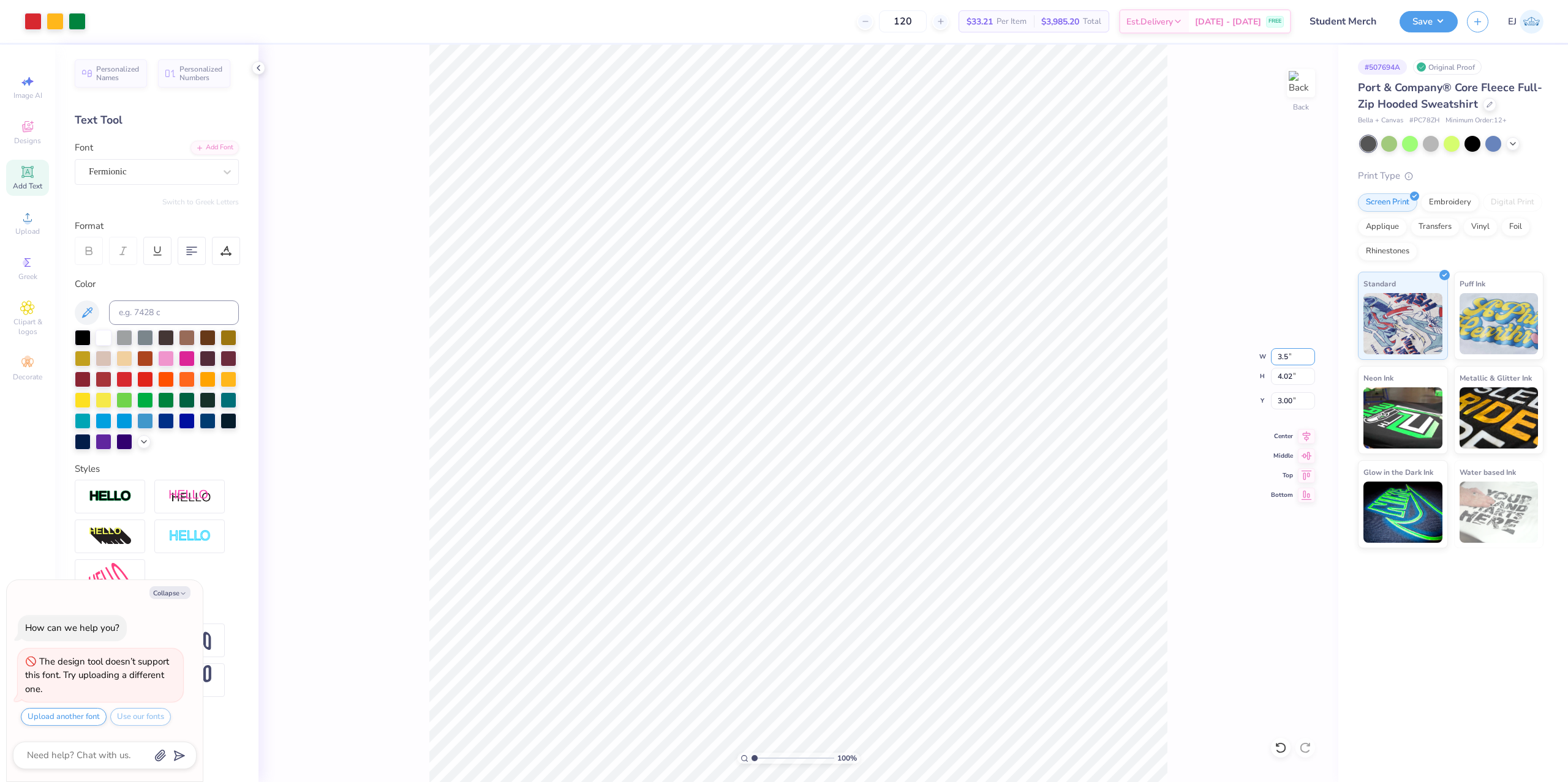
type input "3.51"
type input "3"
type textarea "x"
type input "3.00"
click at [1445, 13] on button "Save" at bounding box center [1429, 20] width 58 height 21
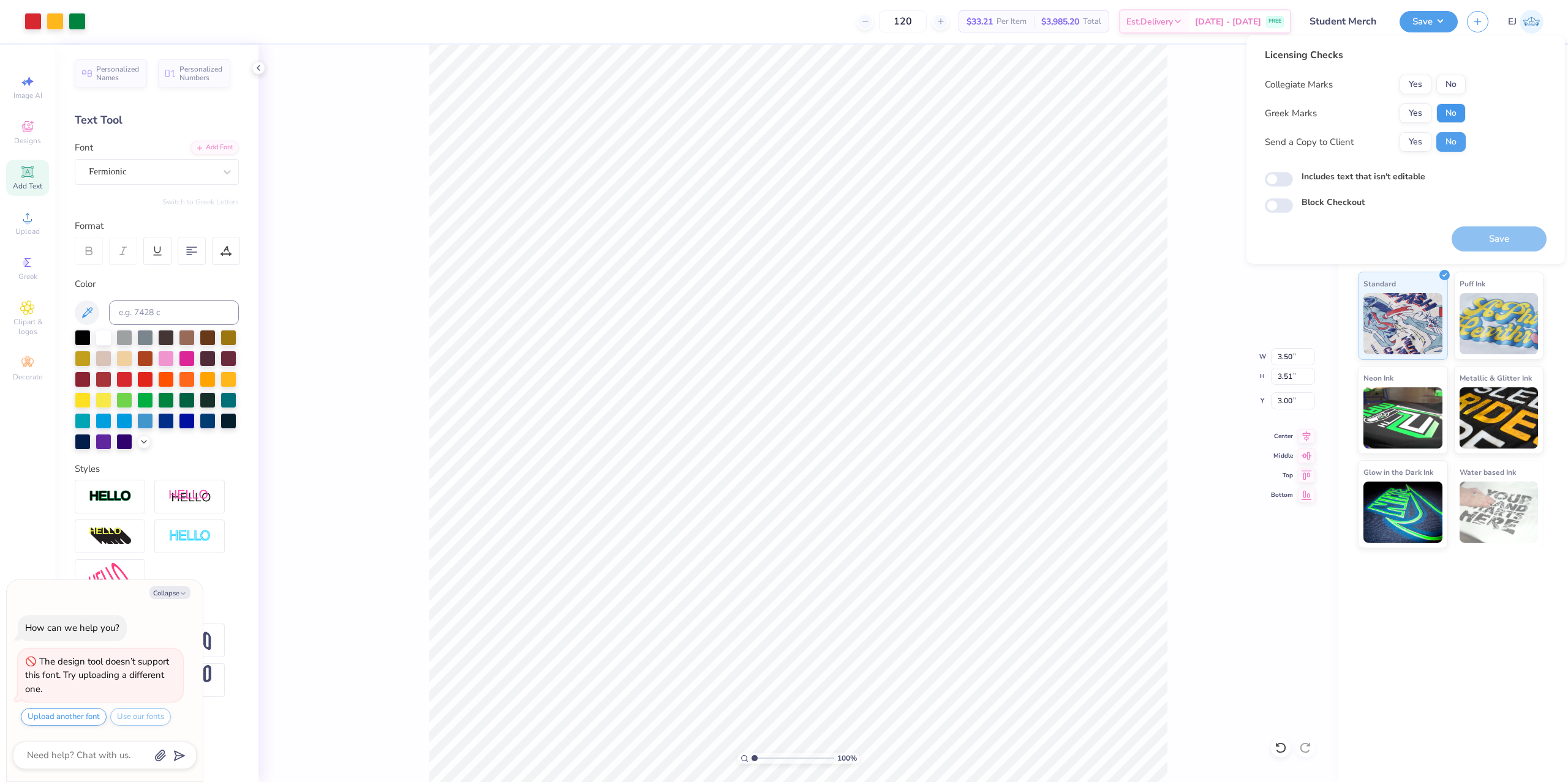
click at [1448, 114] on button "No" at bounding box center [1451, 113] width 29 height 20
click at [1456, 83] on button "No" at bounding box center [1451, 84] width 29 height 20
drag, startPoint x: 1481, startPoint y: 236, endPoint x: 1170, endPoint y: 175, distance: 316.9
click at [1483, 238] on button "Save" at bounding box center [1499, 239] width 95 height 25
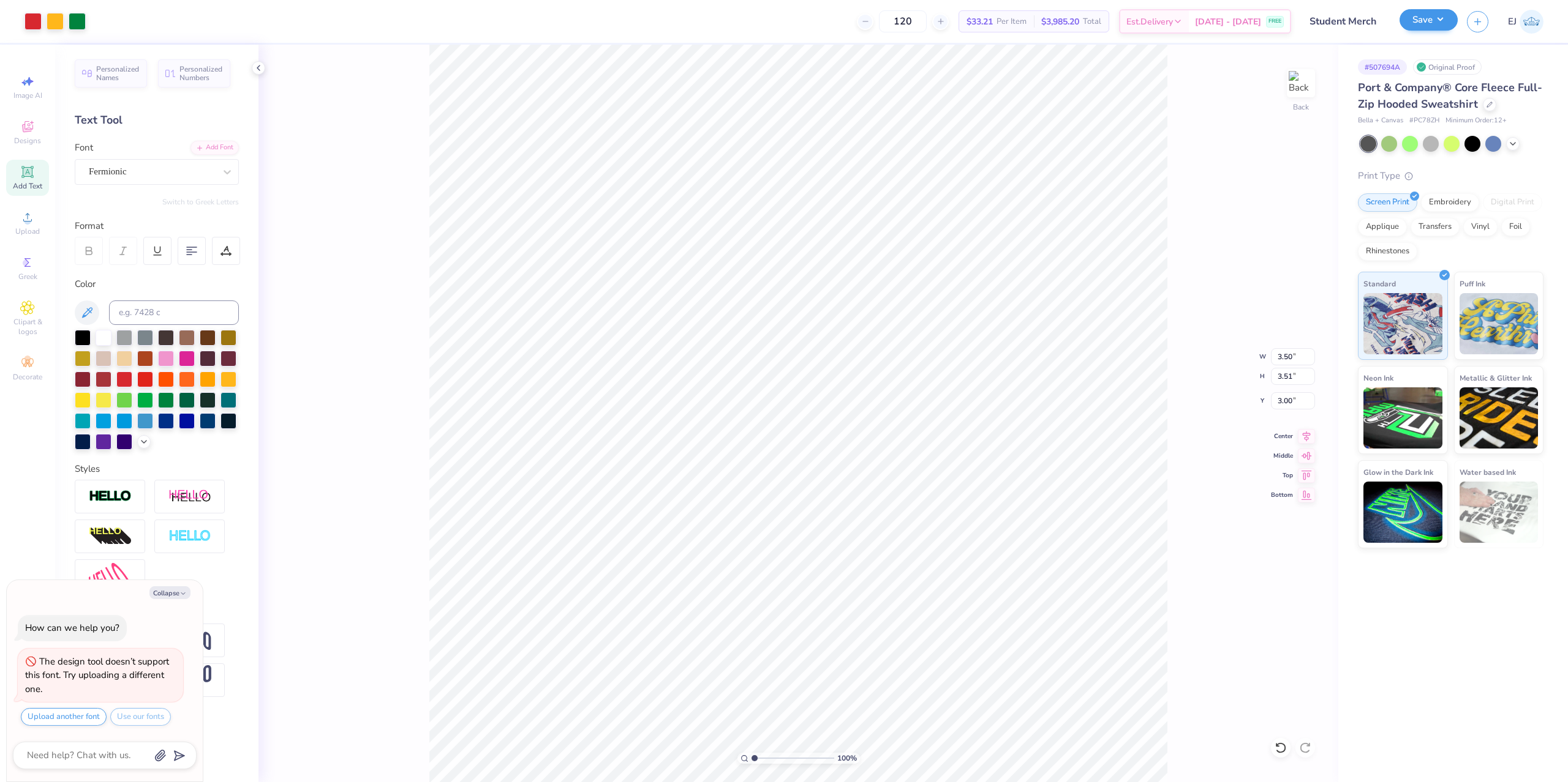
click at [1434, 35] on div "Save EJ" at bounding box center [1484, 21] width 168 height 42
click at [1435, 19] on button "Save" at bounding box center [1429, 20] width 58 height 21
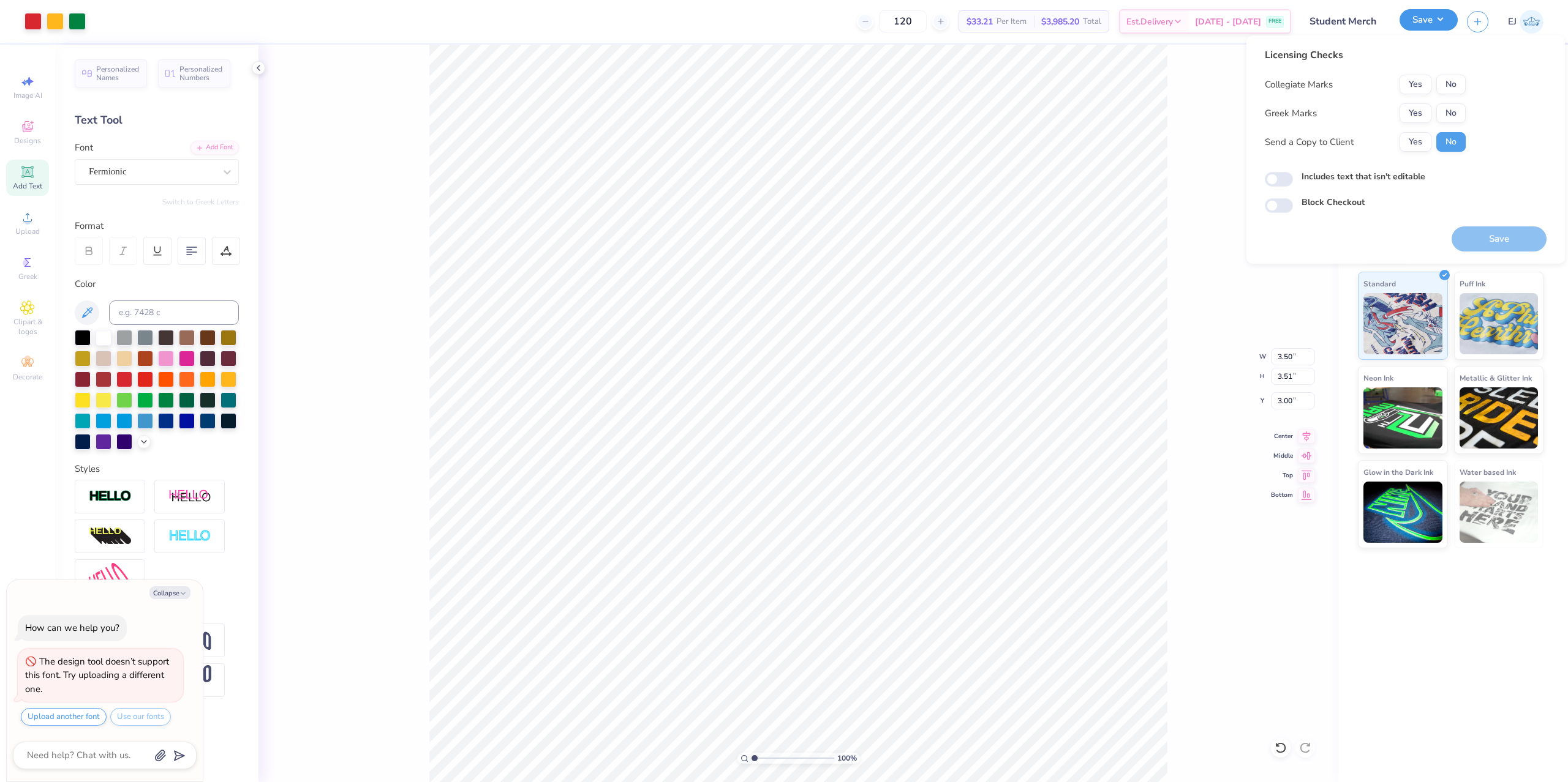
type textarea "x"
